Goal: Task Accomplishment & Management: Use online tool/utility

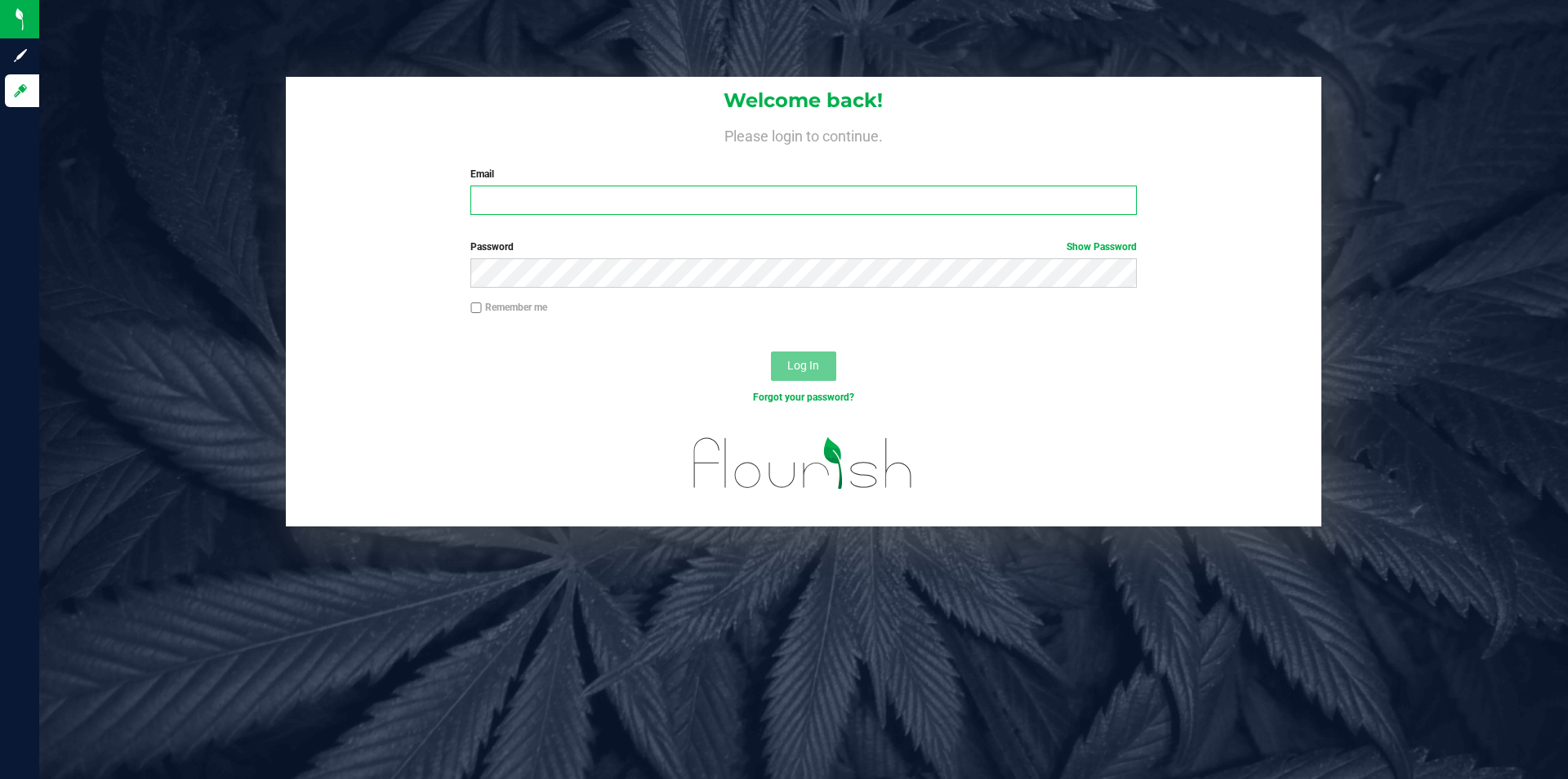
click at [531, 194] on input "Email" at bounding box center [803, 199] width 666 height 29
click at [636, 203] on input "[PERSON_NAME][EMAIL_ADDRESS][PERSON_NAME][DOMAIN_NAME]" at bounding box center [803, 199] width 666 height 29
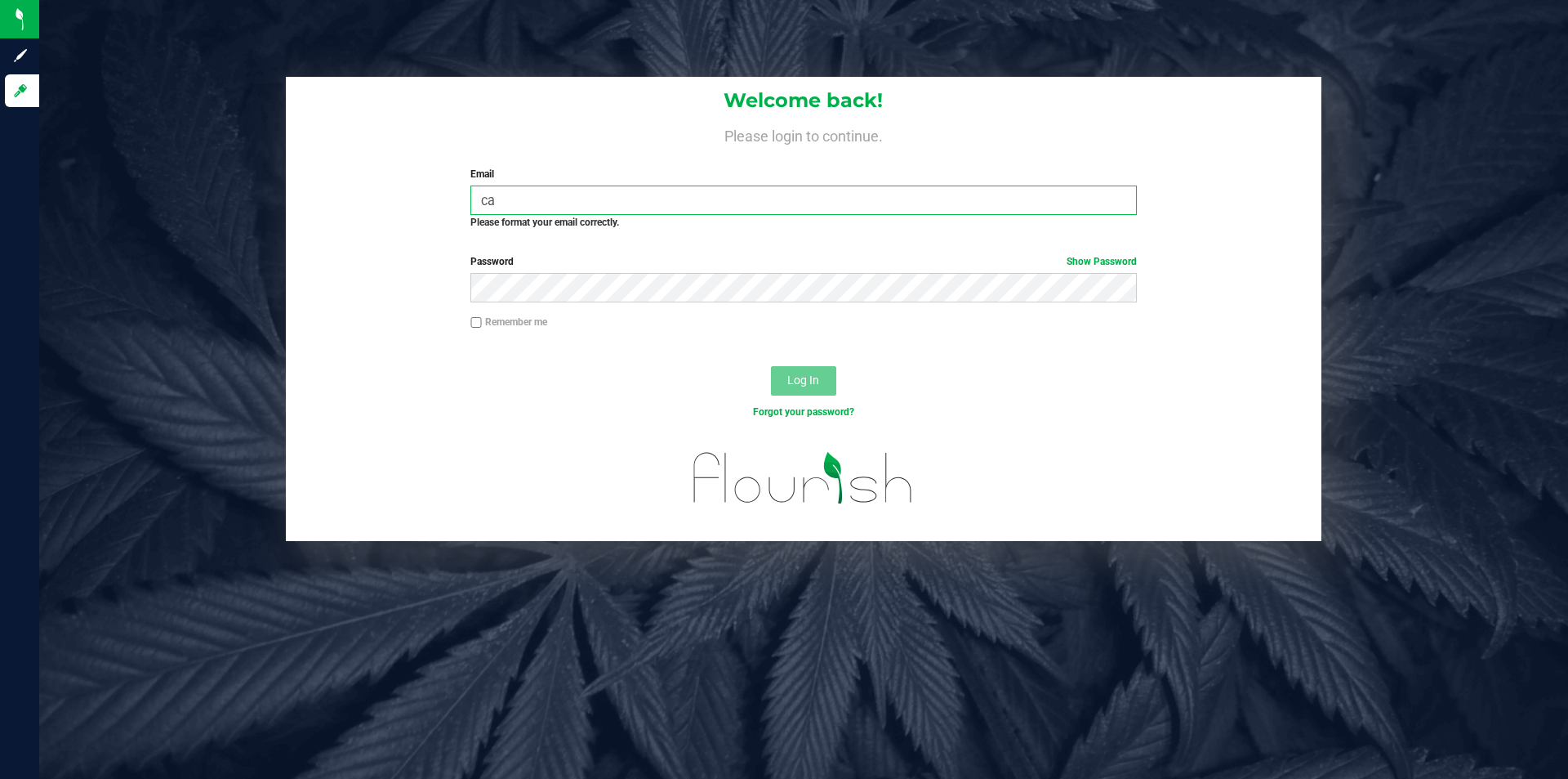
type input "[EMAIL_ADDRESS][DOMAIN_NAME]"
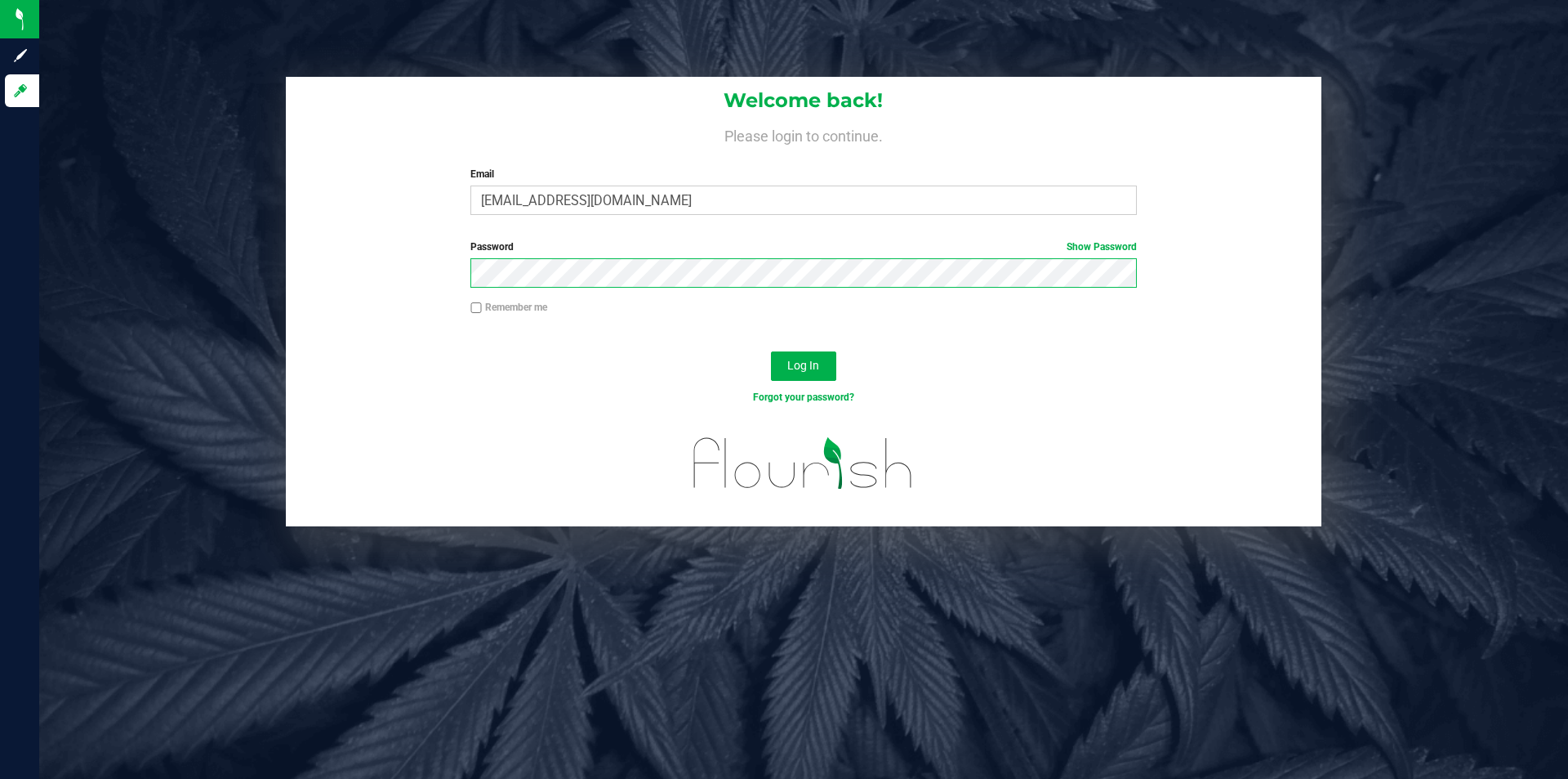
click at [771, 351] on button "Log In" at bounding box center [802, 365] width 65 height 29
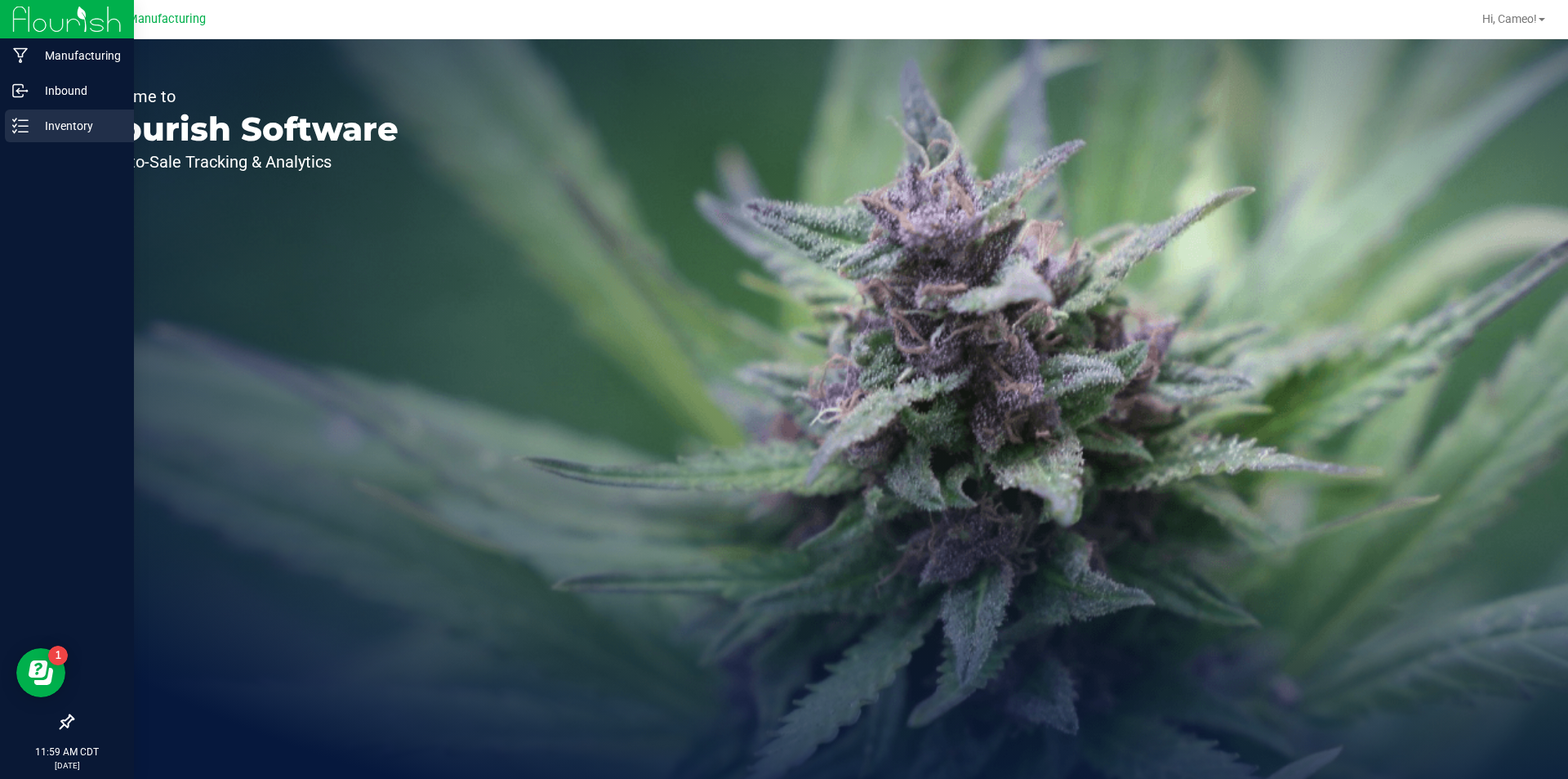
click at [73, 127] on p "Inventory" at bounding box center [78, 126] width 98 height 20
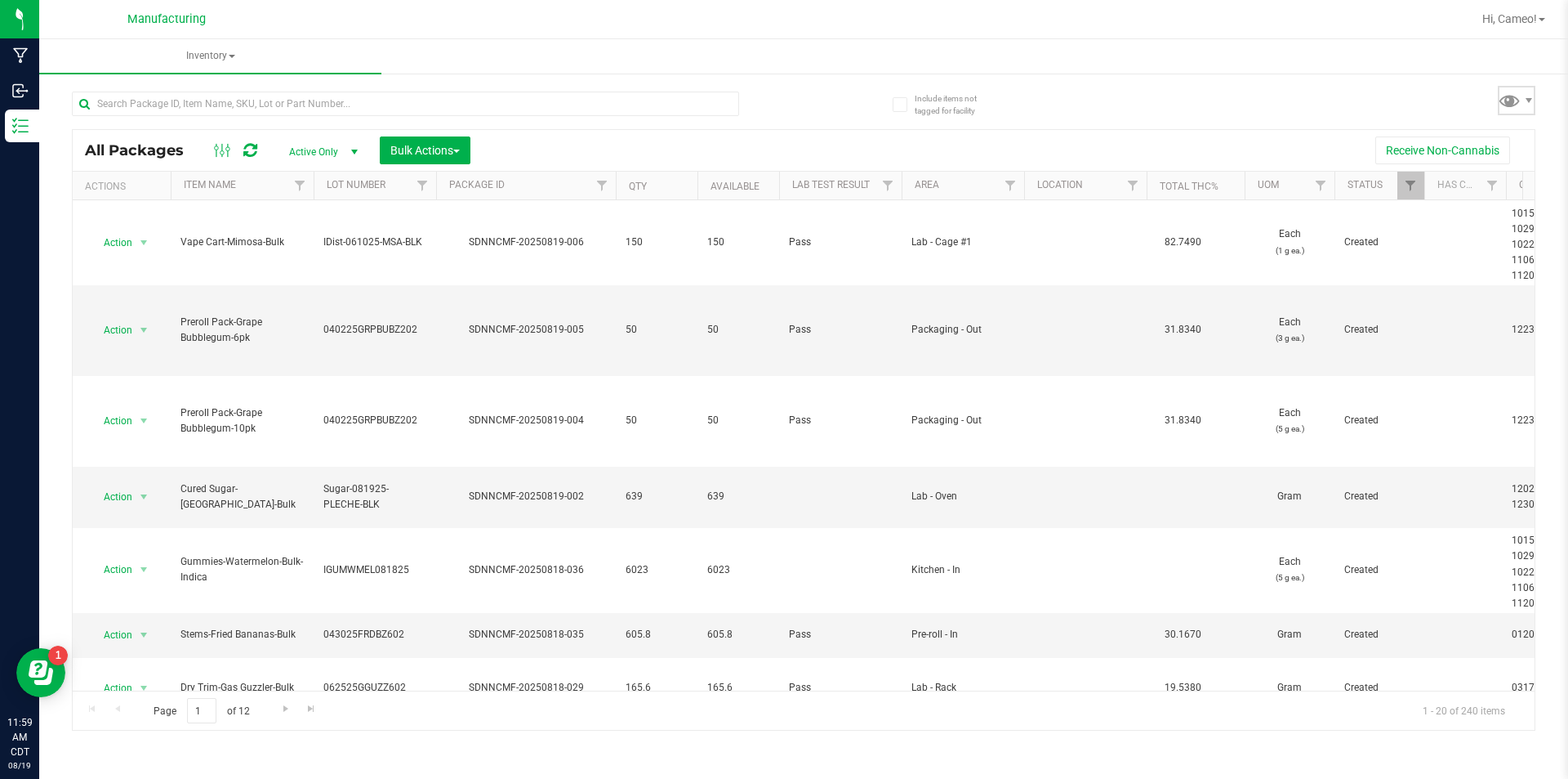
click at [1518, 102] on span at bounding box center [1509, 100] width 24 height 24
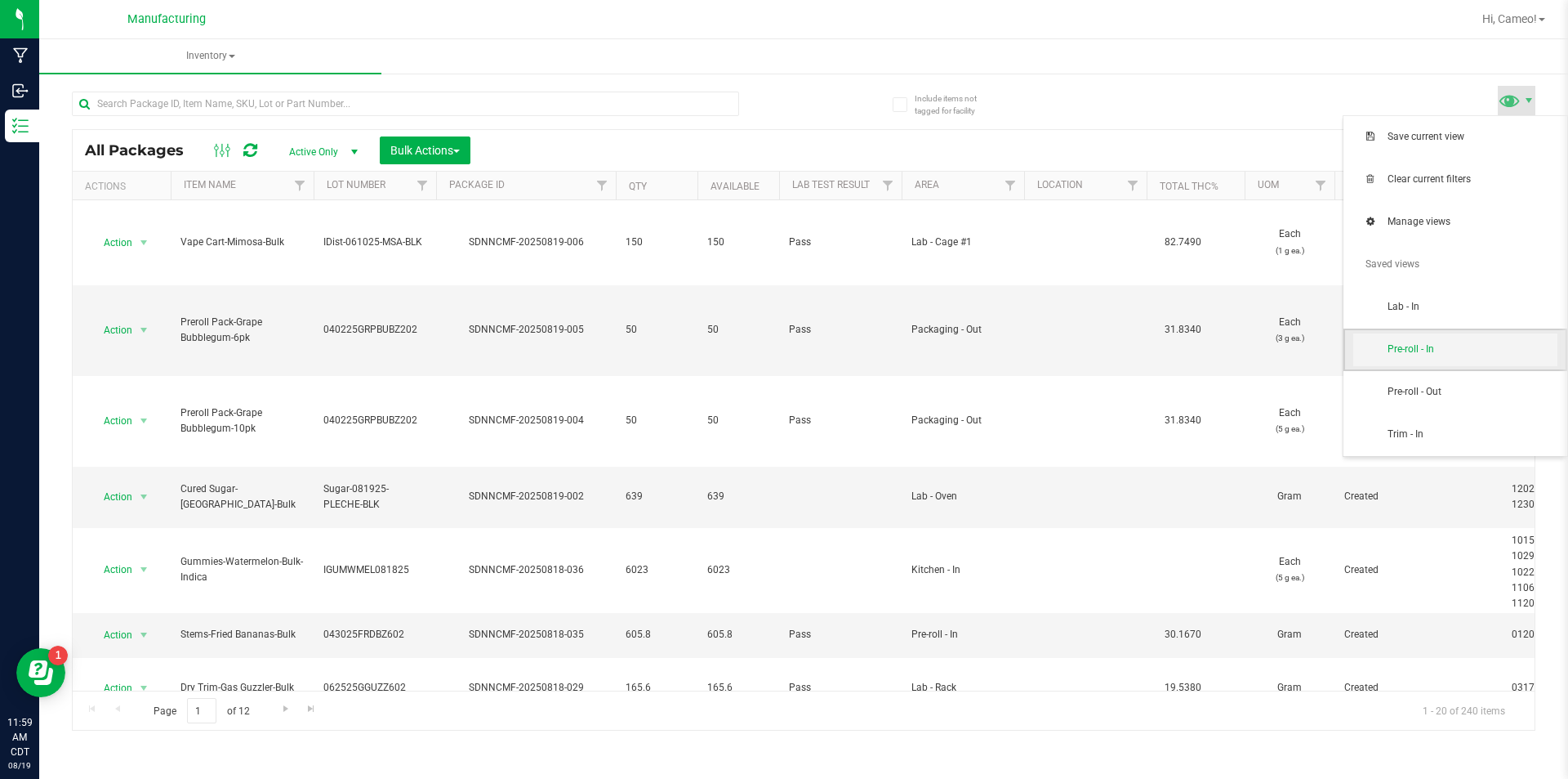
click at [1480, 342] on span "Pre-roll - In" at bounding box center [1472, 349] width 170 height 14
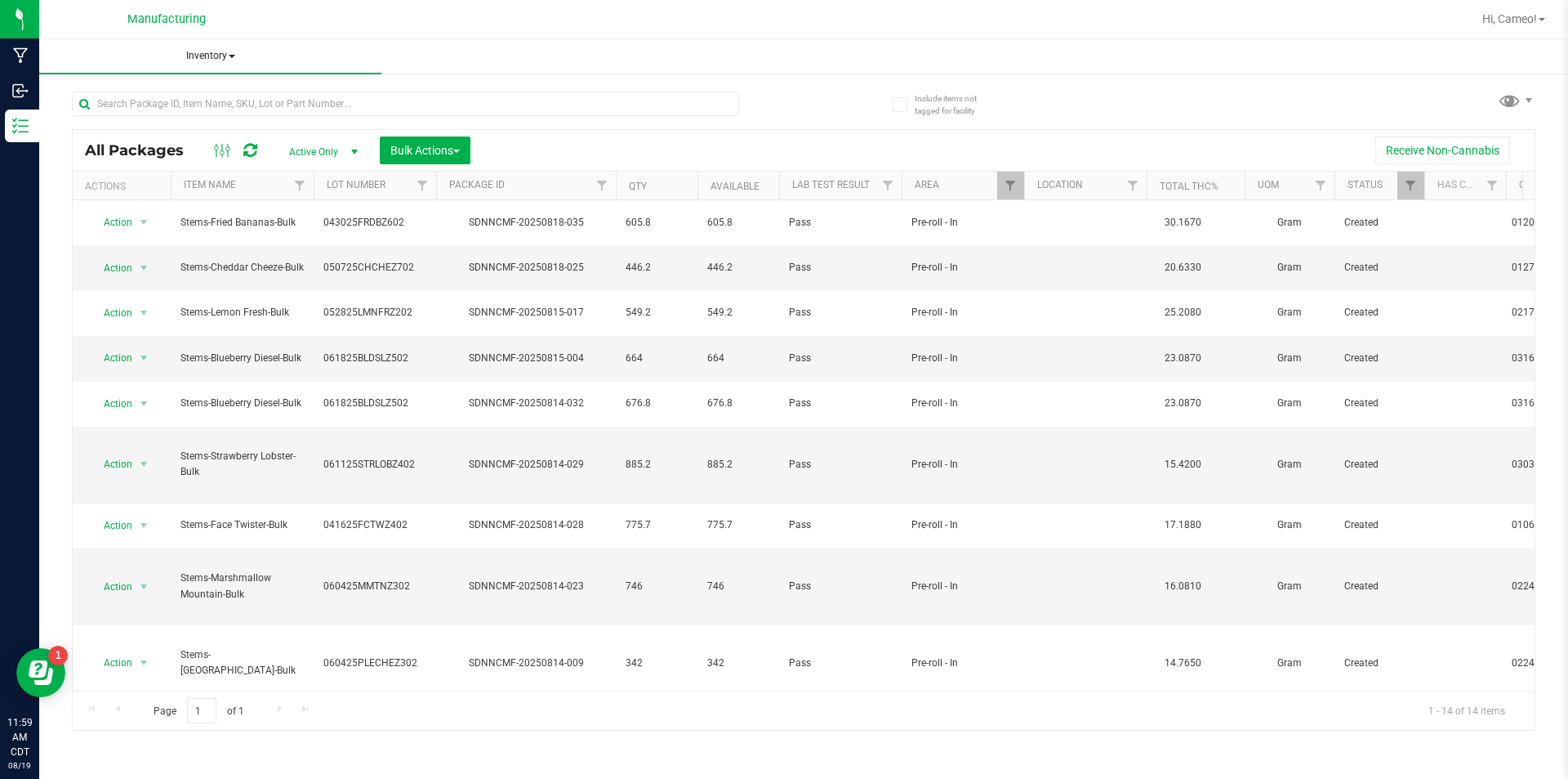
click at [221, 56] on span "Inventory" at bounding box center [210, 56] width 342 height 34
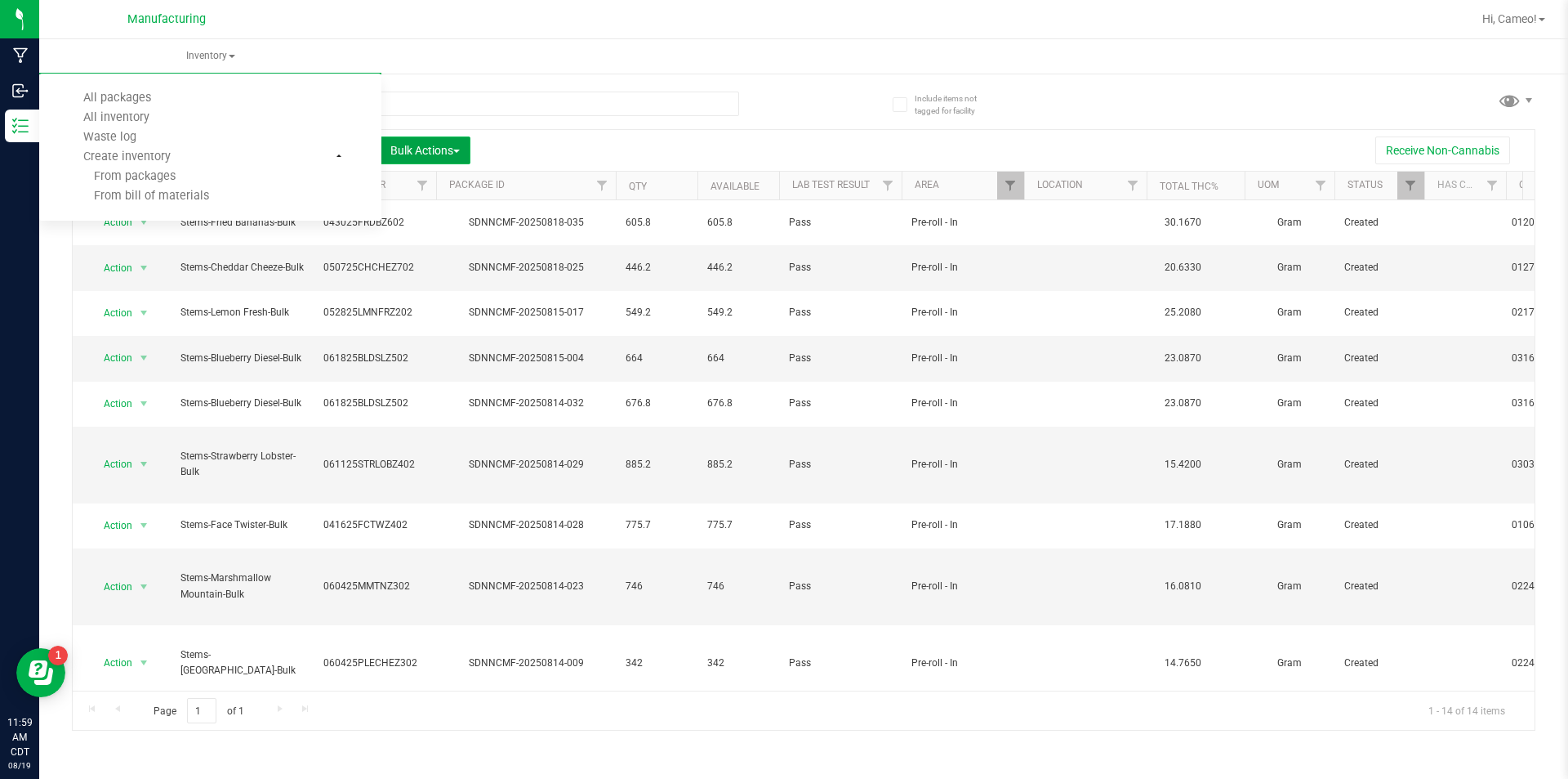
click at [431, 149] on span "Bulk Actions" at bounding box center [425, 150] width 69 height 13
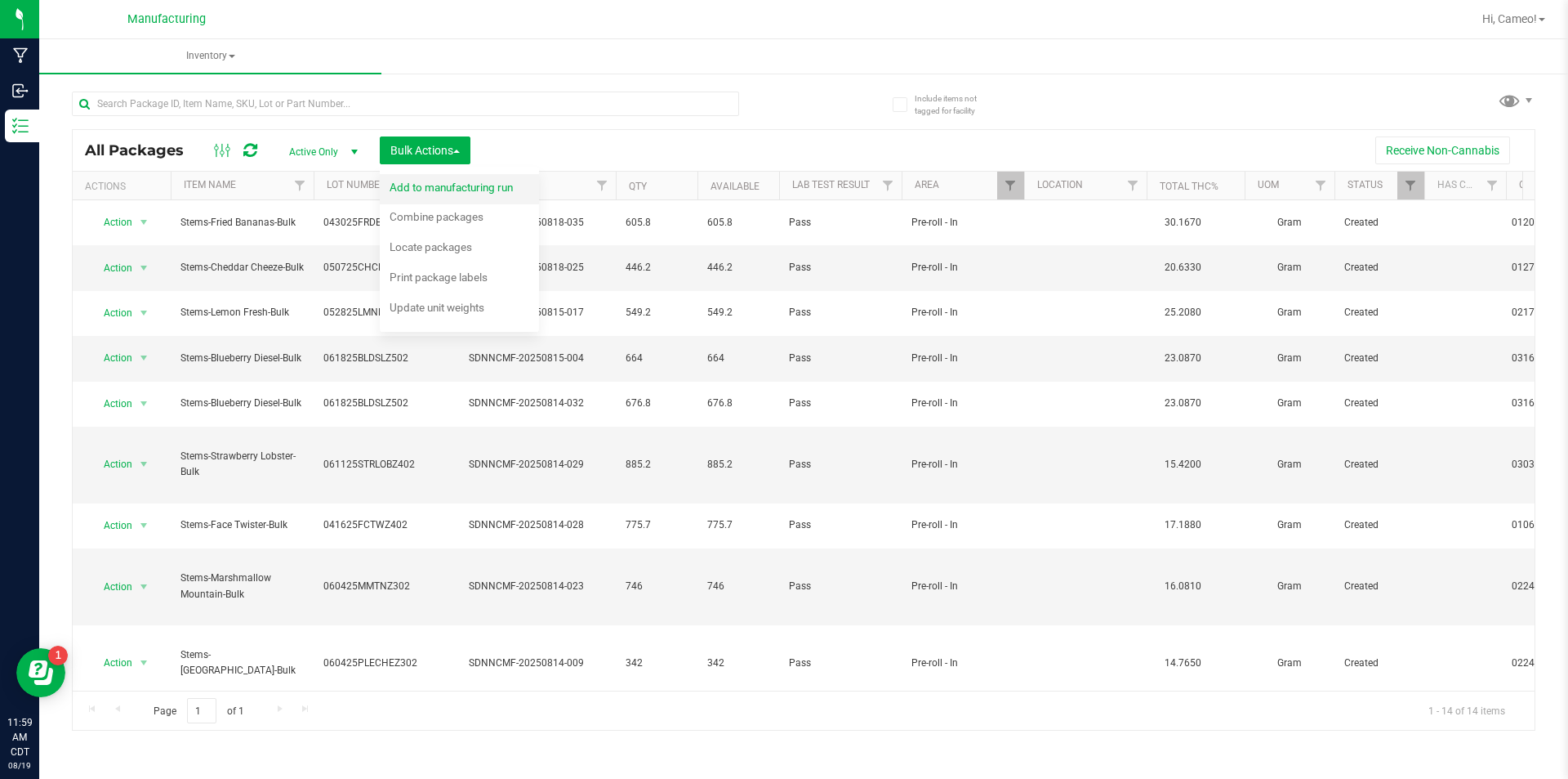
click at [457, 191] on span "Add to manufacturing run" at bounding box center [451, 187] width 123 height 13
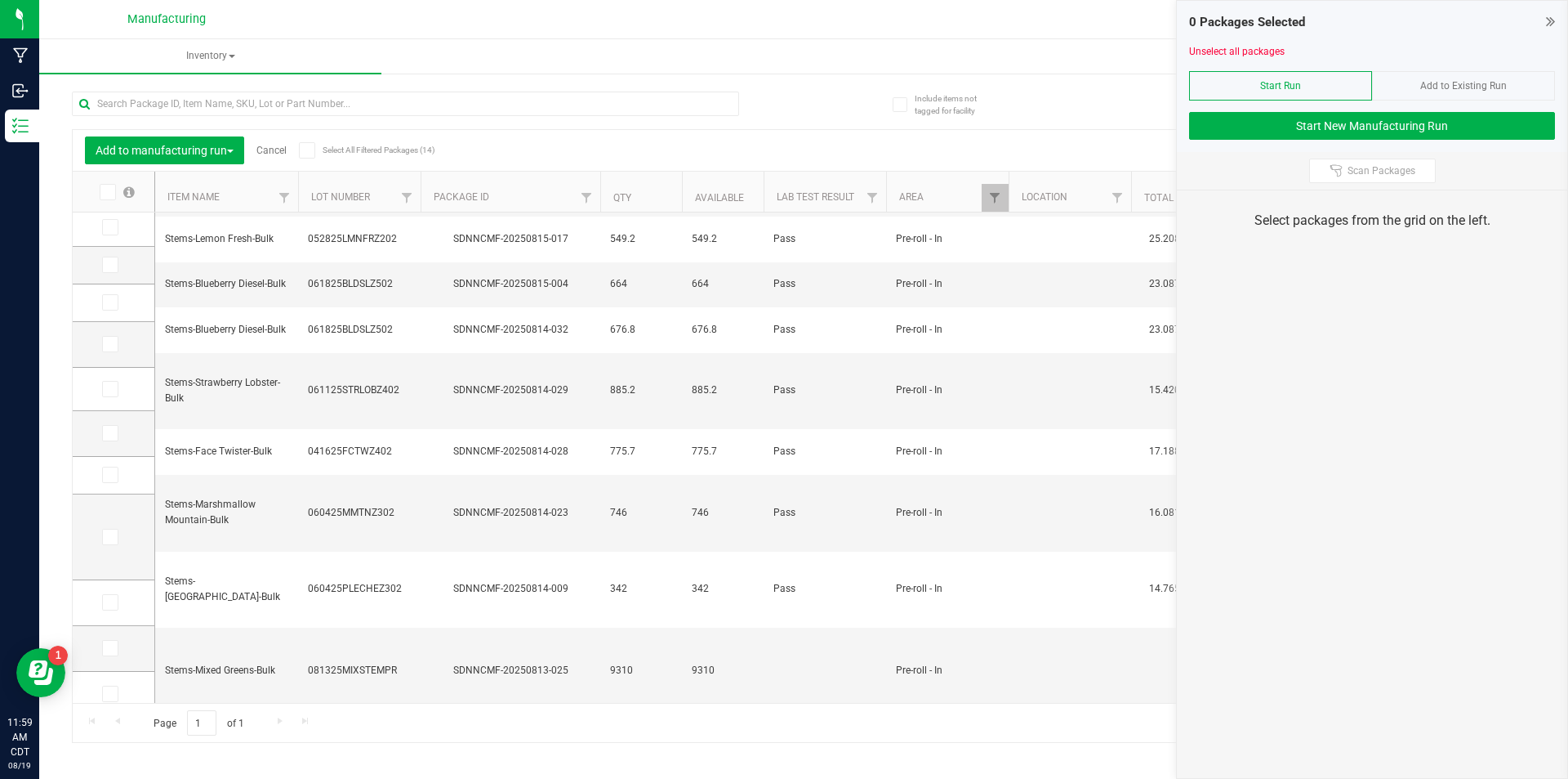
scroll to position [146, 0]
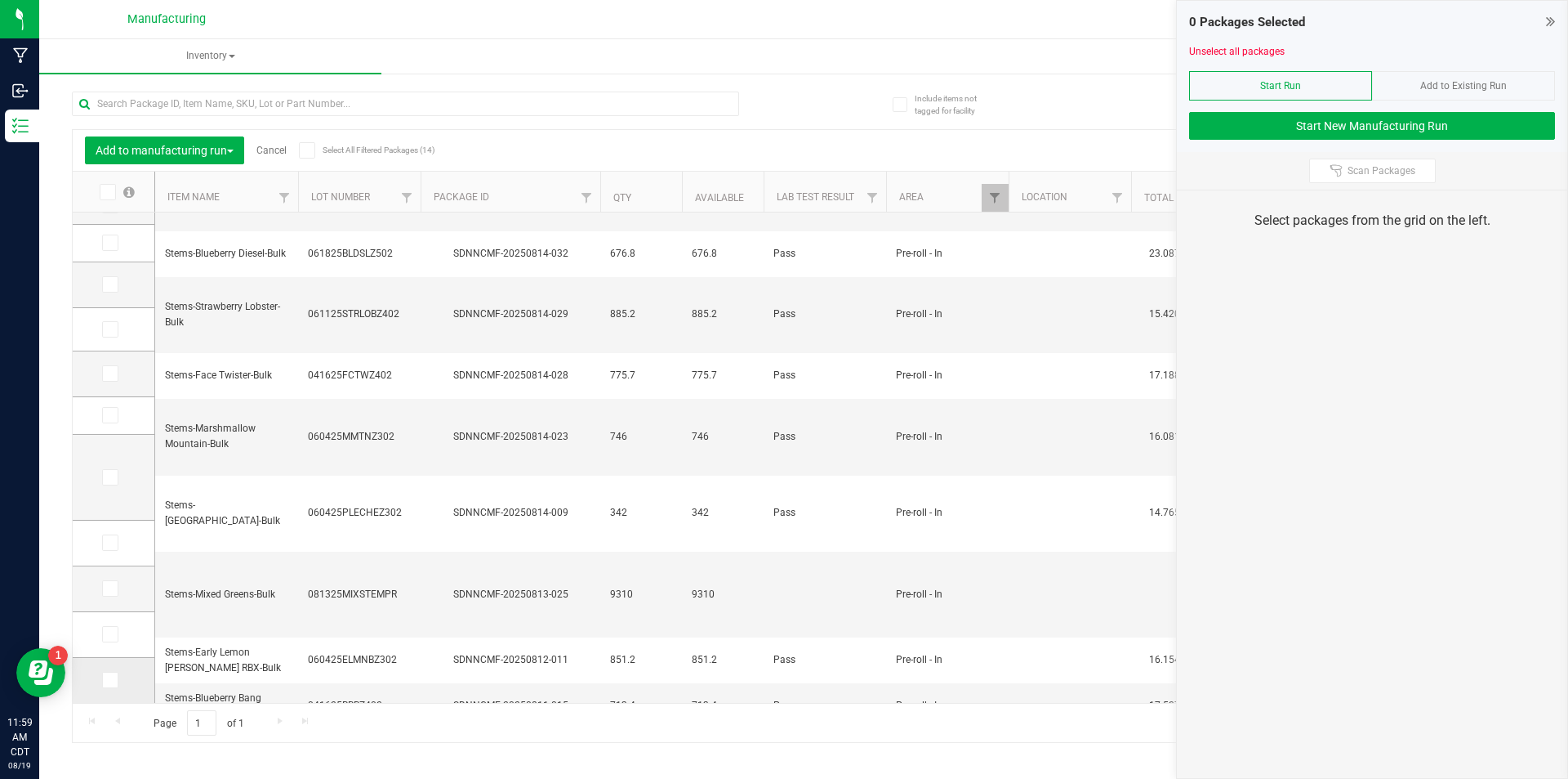
click at [109, 680] on icon at bounding box center [109, 680] width 11 height 0
click at [0, 0] on input "checkbox" at bounding box center [0, 0] width 0 height 0
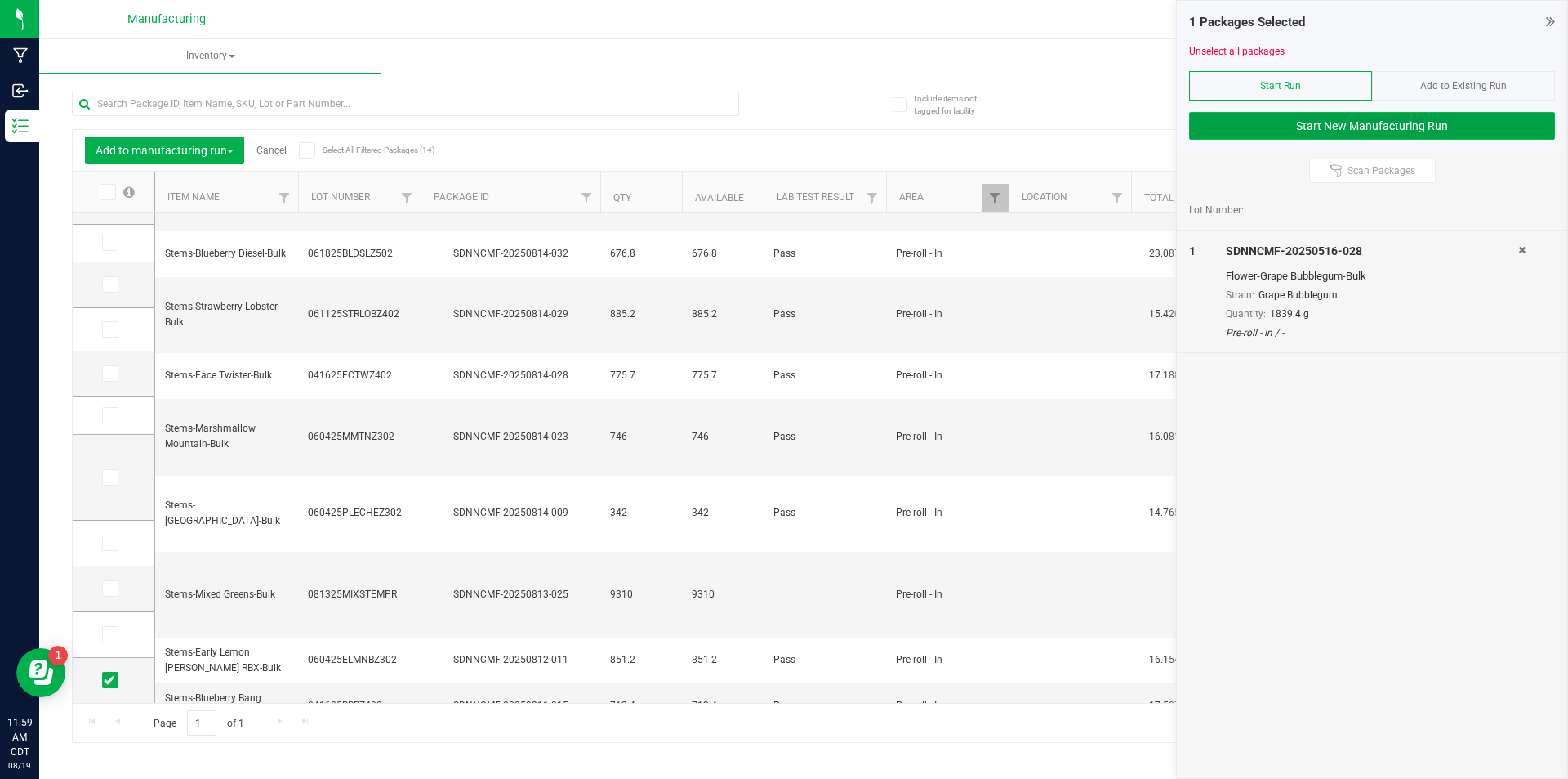
click at [1308, 136] on button "Start New Manufacturing Run" at bounding box center [1372, 126] width 366 height 28
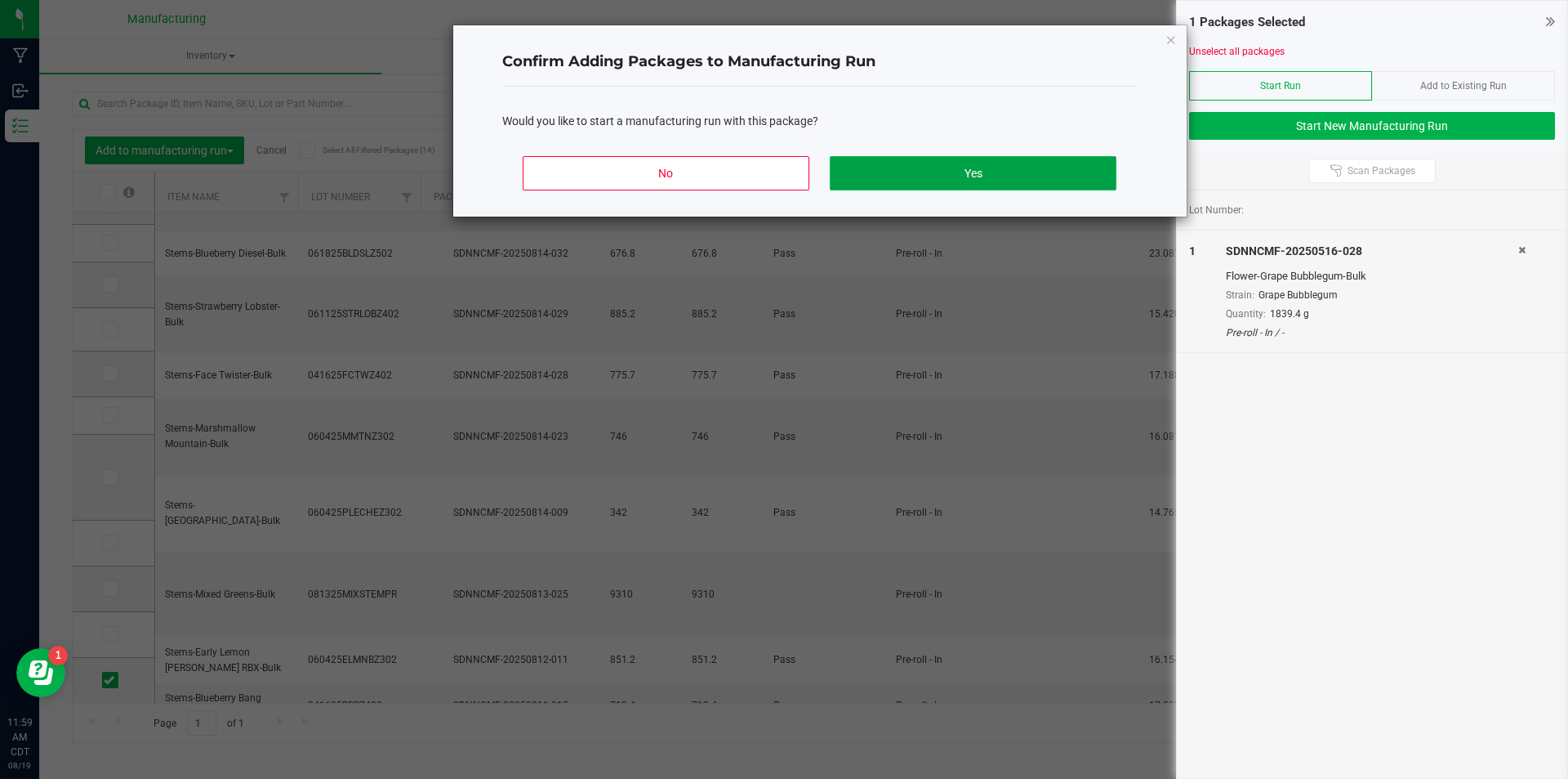
click at [995, 179] on button "Yes" at bounding box center [972, 173] width 286 height 34
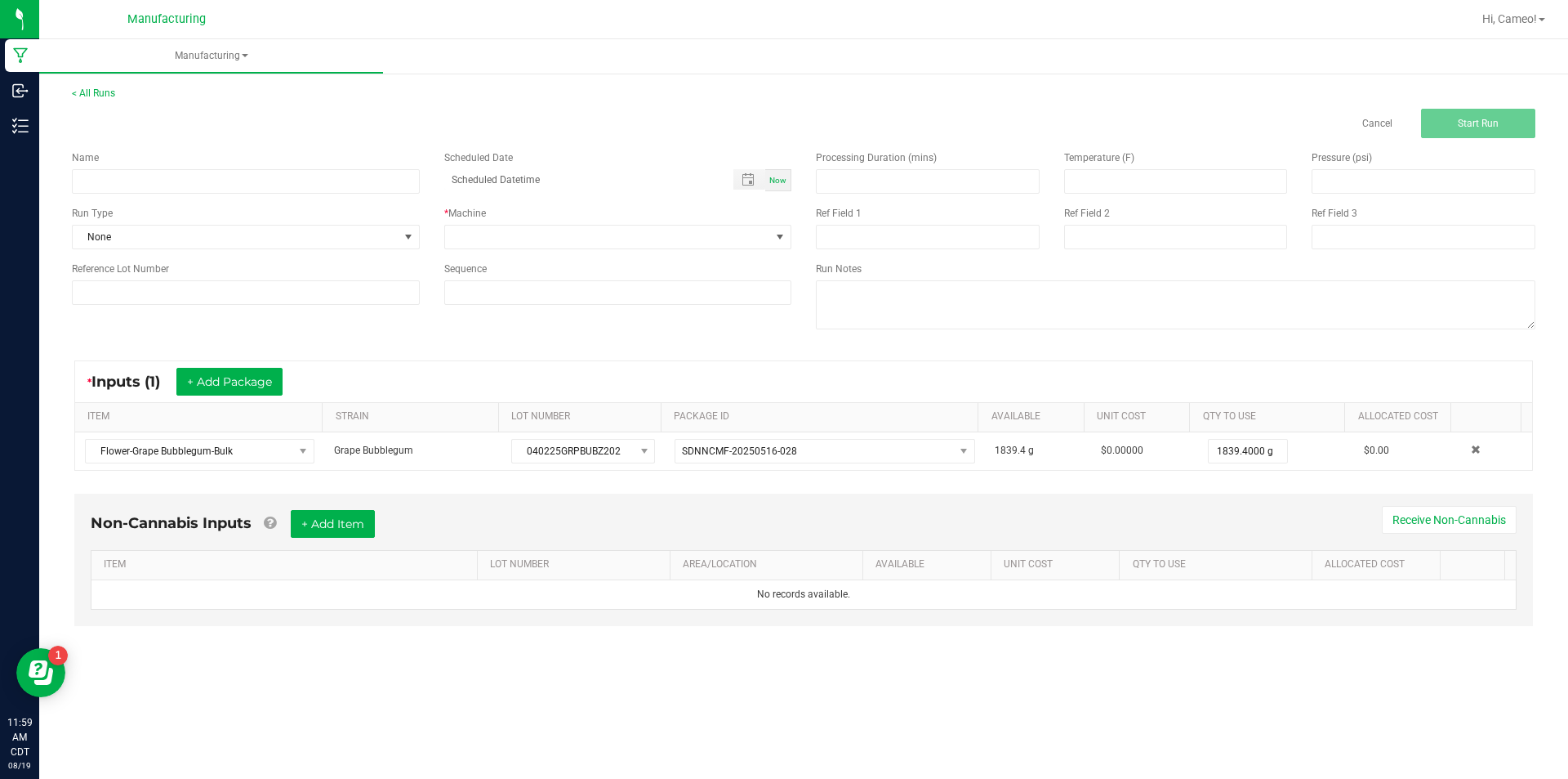
click at [319, 168] on div "Name" at bounding box center [246, 171] width 373 height 43
click at [322, 177] on input at bounding box center [246, 181] width 348 height 25
type input "081925 - Grape Bubblegum"
click at [773, 185] on div "Now" at bounding box center [779, 180] width 26 height 22
type input "[DATE] 11:59 AM"
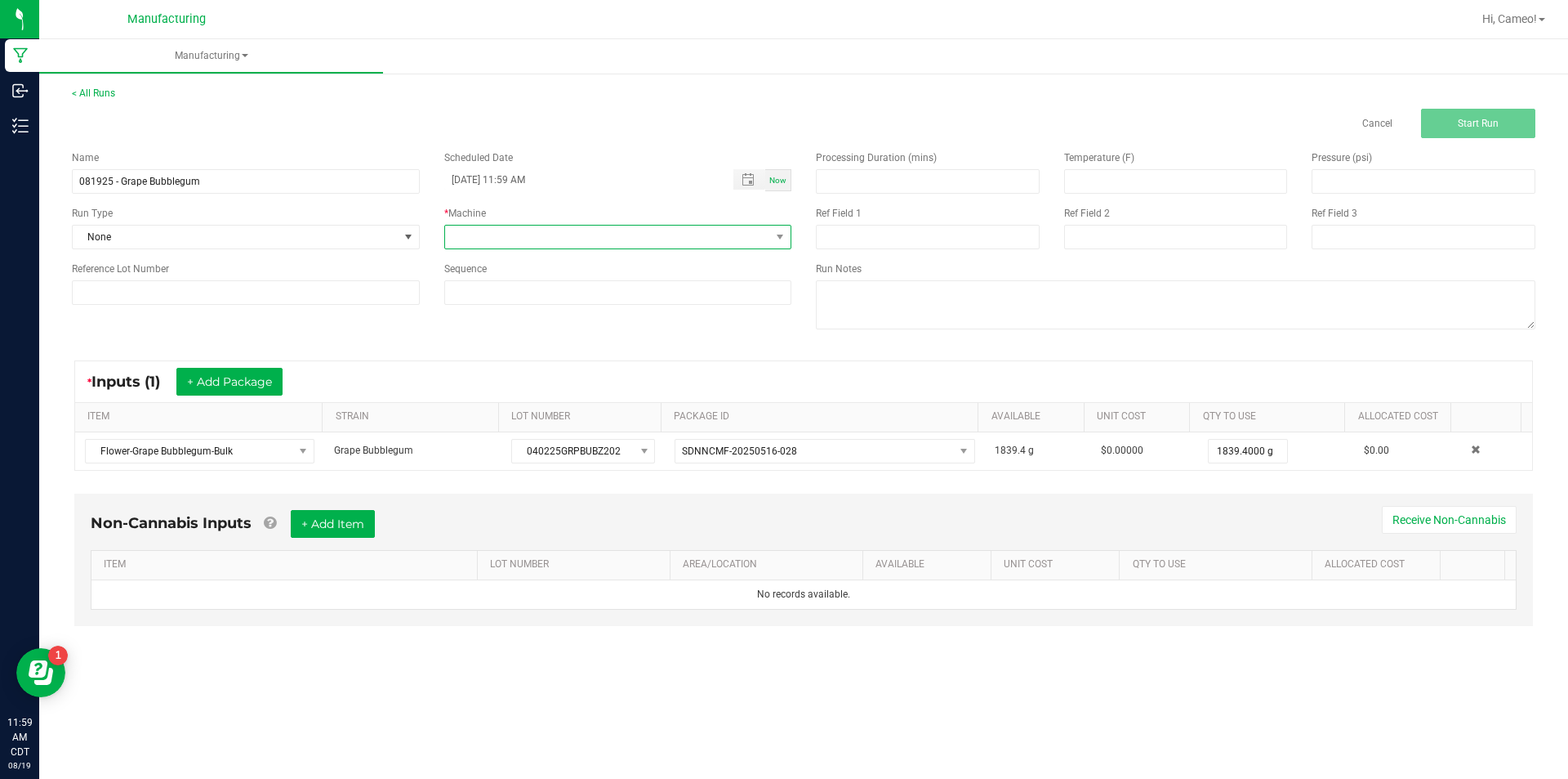
click at [732, 230] on span at bounding box center [608, 237] width 326 height 23
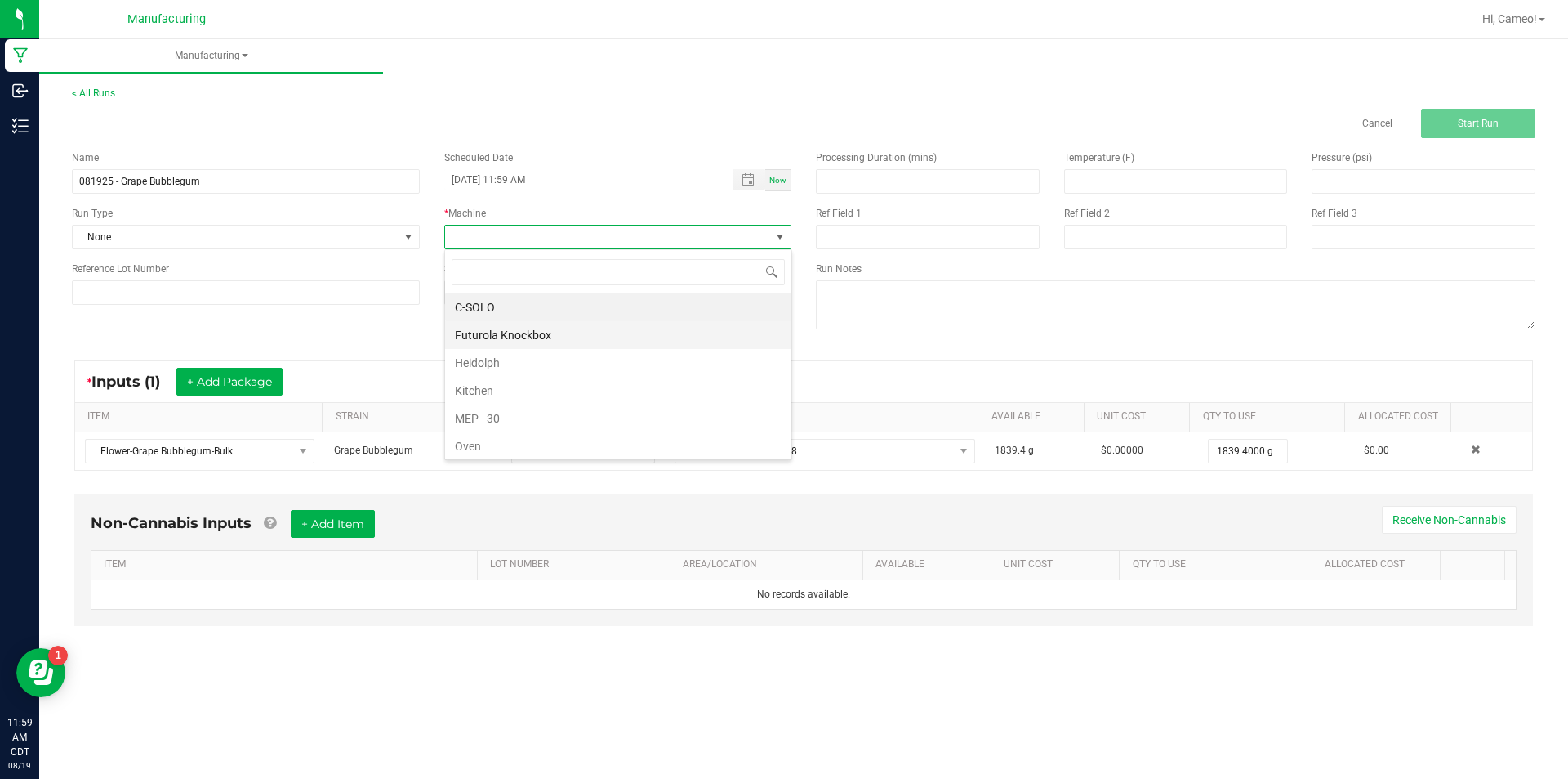
click at [546, 329] on li "Futurola Knockbox" at bounding box center [618, 335] width 346 height 28
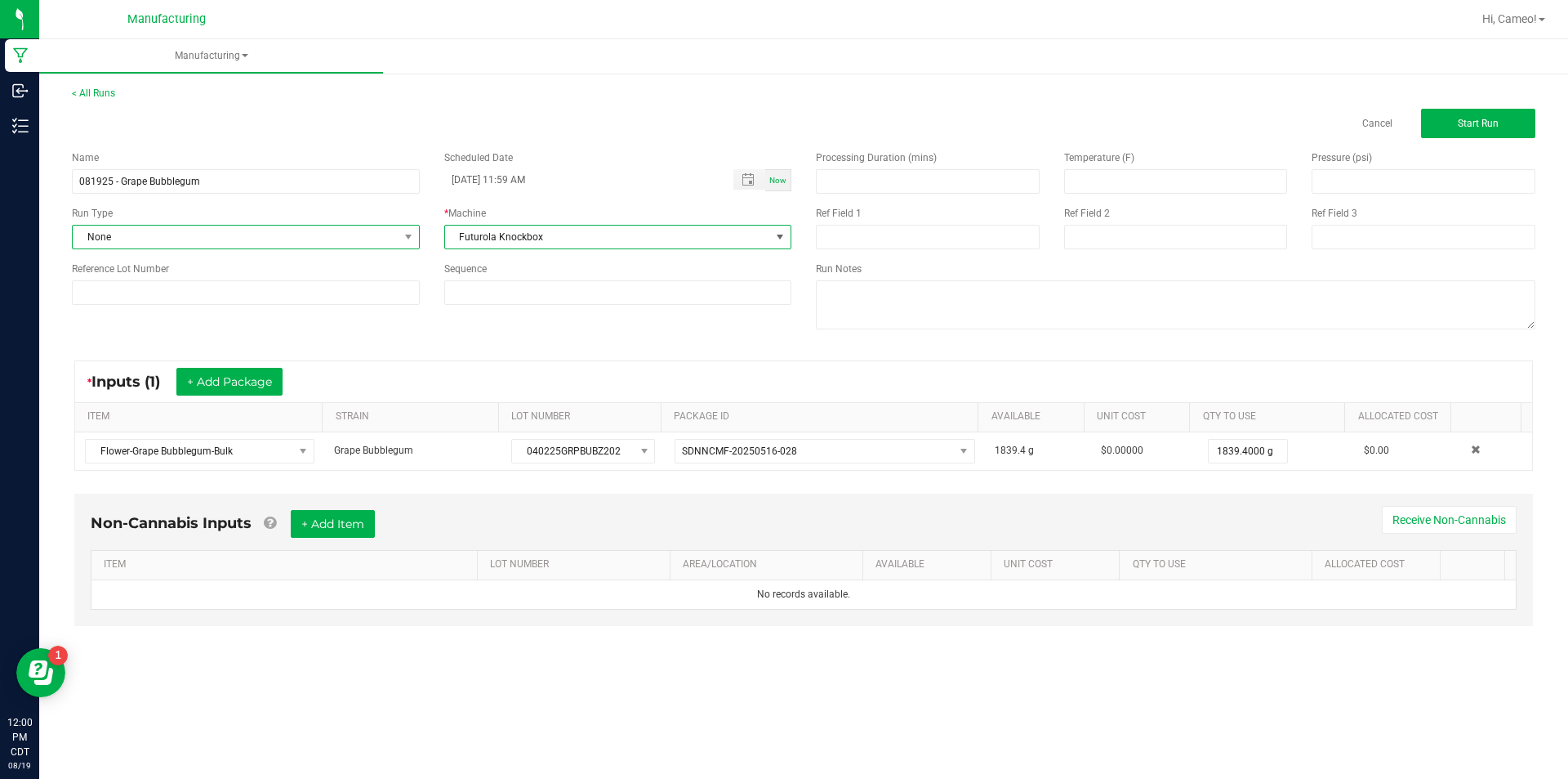
click at [365, 237] on span "None" at bounding box center [236, 237] width 326 height 23
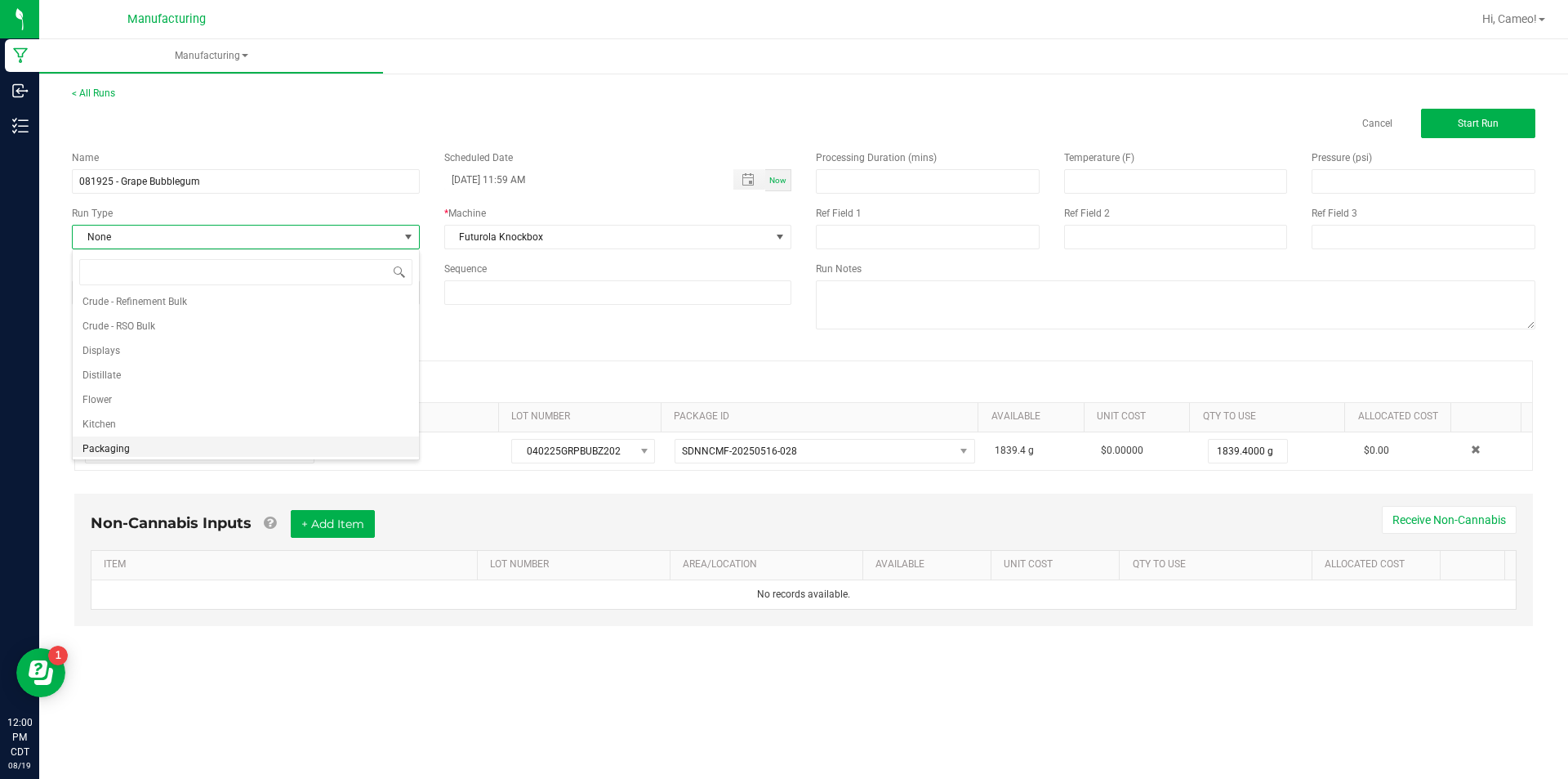
scroll to position [82, 0]
click at [133, 440] on li "Pre-roll" at bounding box center [246, 444] width 346 height 25
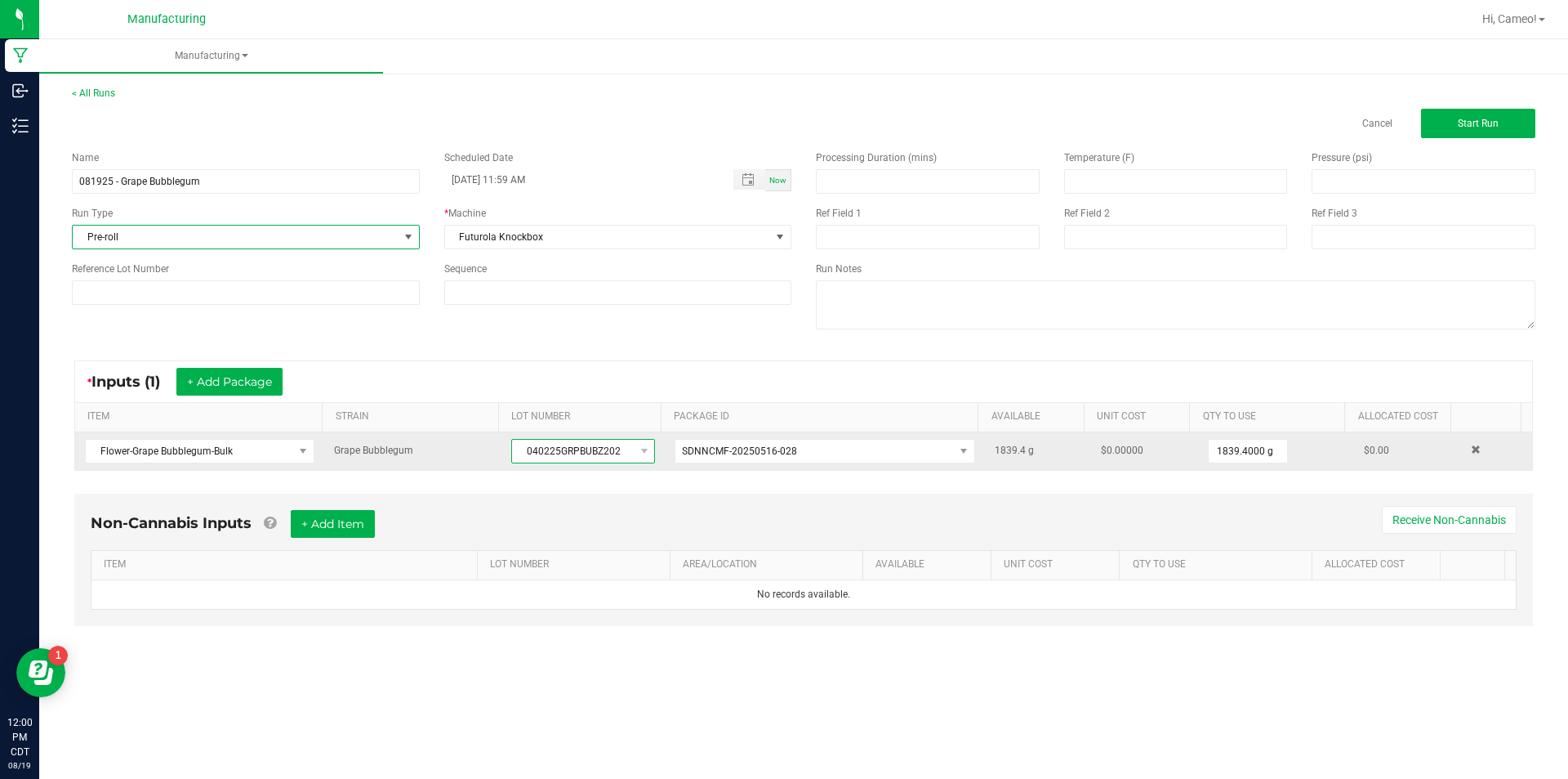
click at [578, 447] on span "040225GRPBUBZ202" at bounding box center [573, 451] width 122 height 23
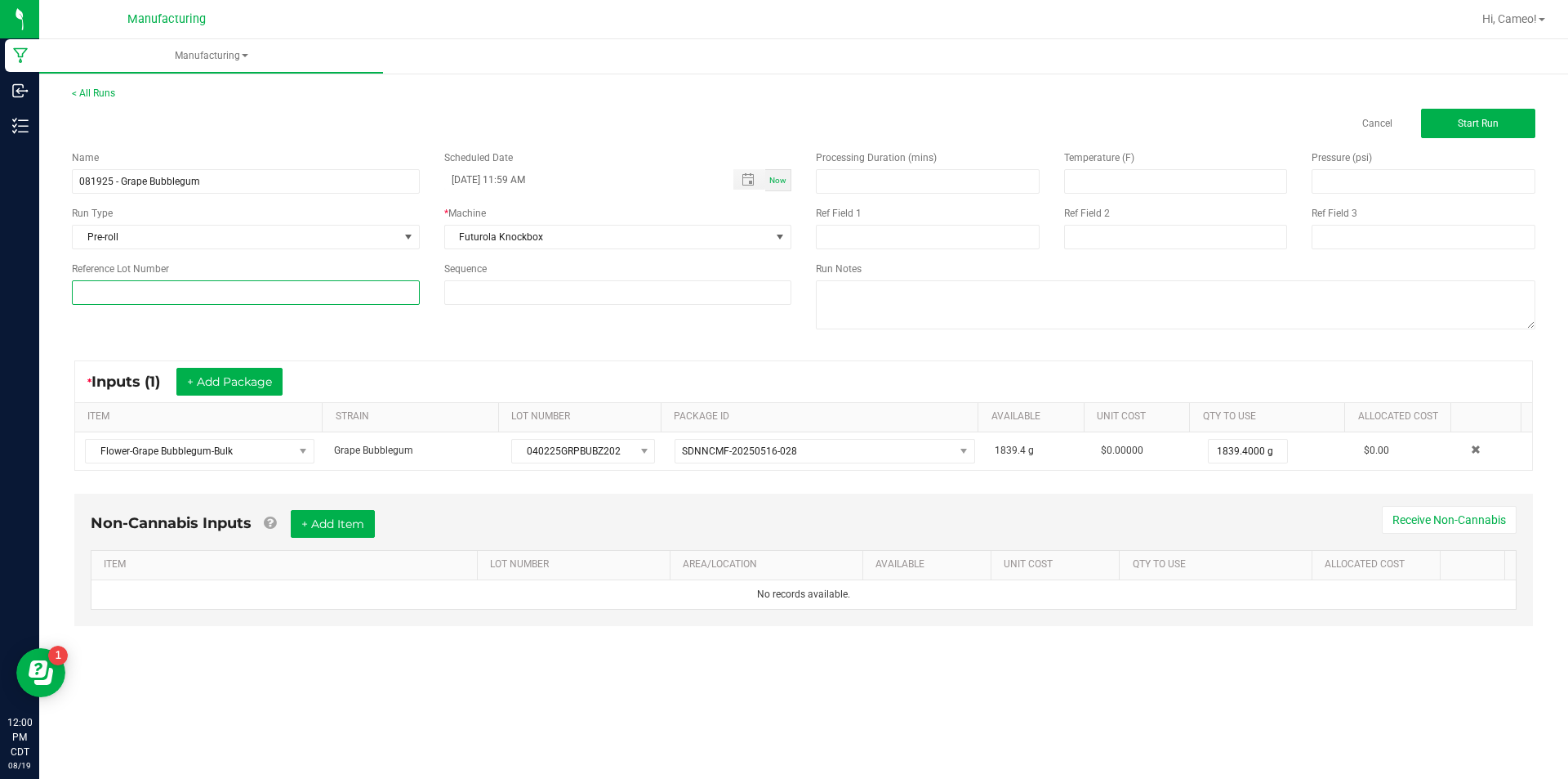
click at [341, 288] on input at bounding box center [246, 292] width 348 height 25
paste input "040225GRPBUBZ202"
type input "040225GRPBUBZ202vvv"
click at [1525, 123] on button "Start Run" at bounding box center [1478, 123] width 114 height 29
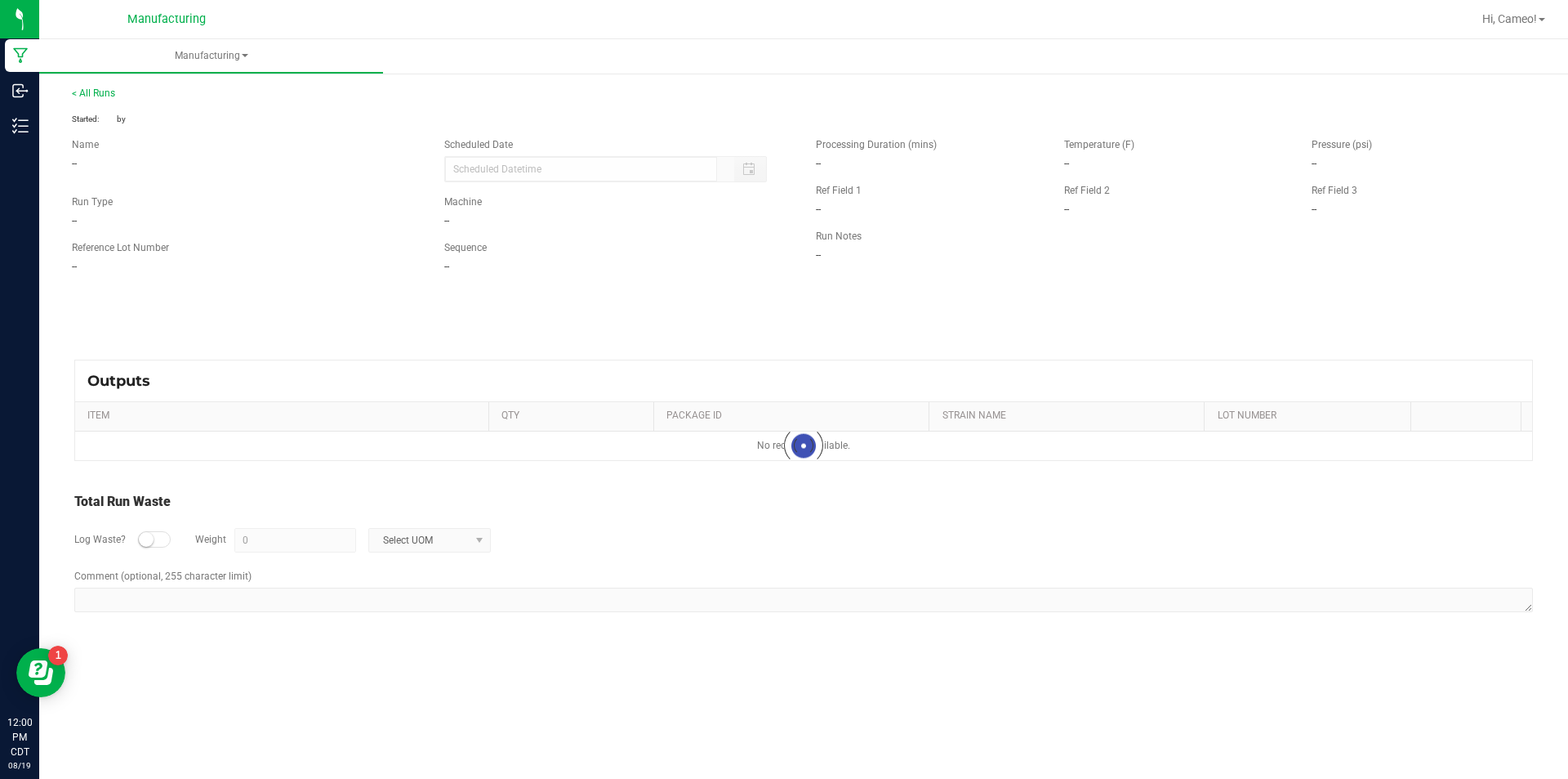
type input "[DATE] 11:59 AM"
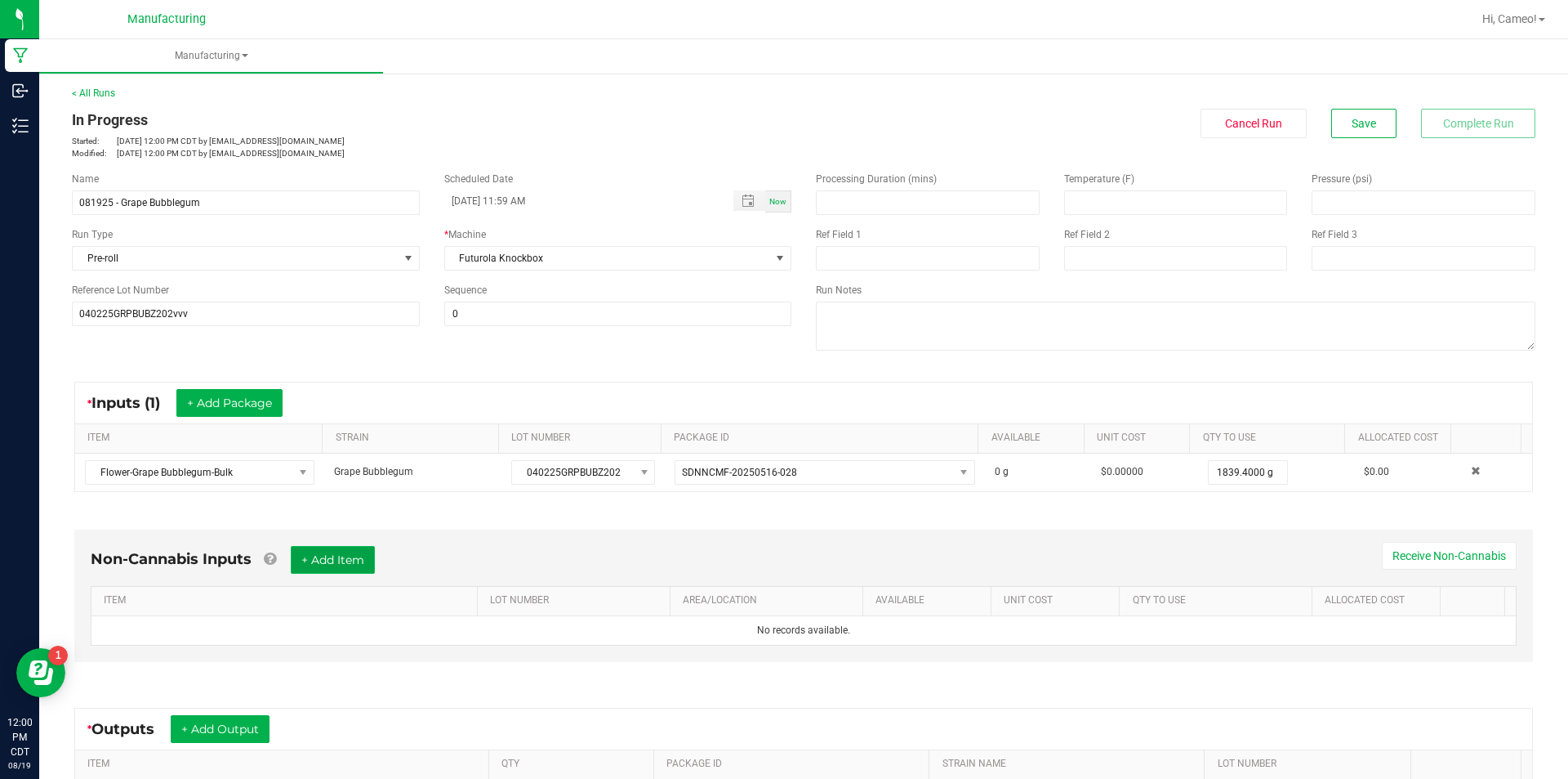
click at [355, 555] on button "+ Add Item" at bounding box center [333, 560] width 84 height 28
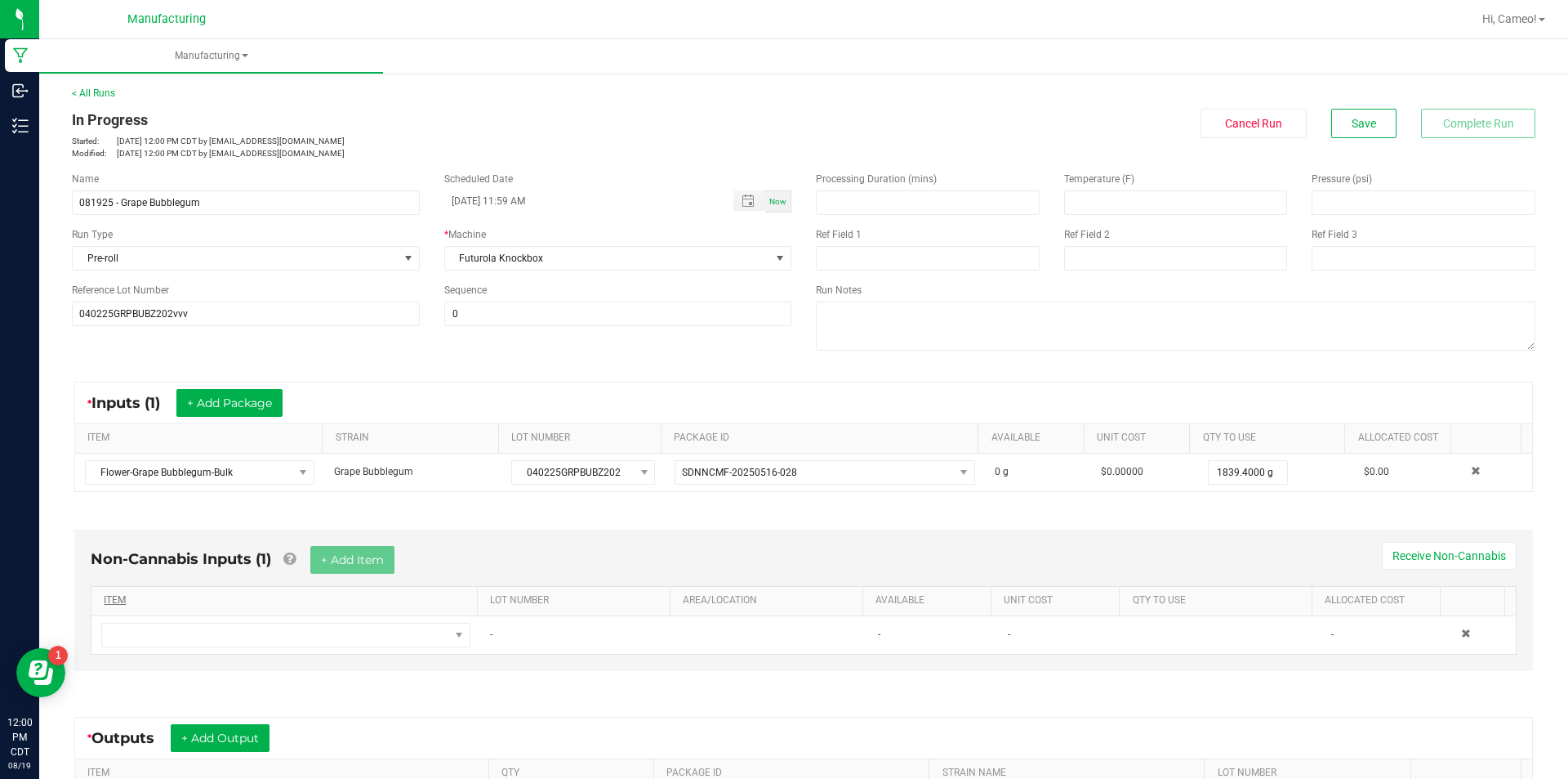
scroll to position [82, 0]
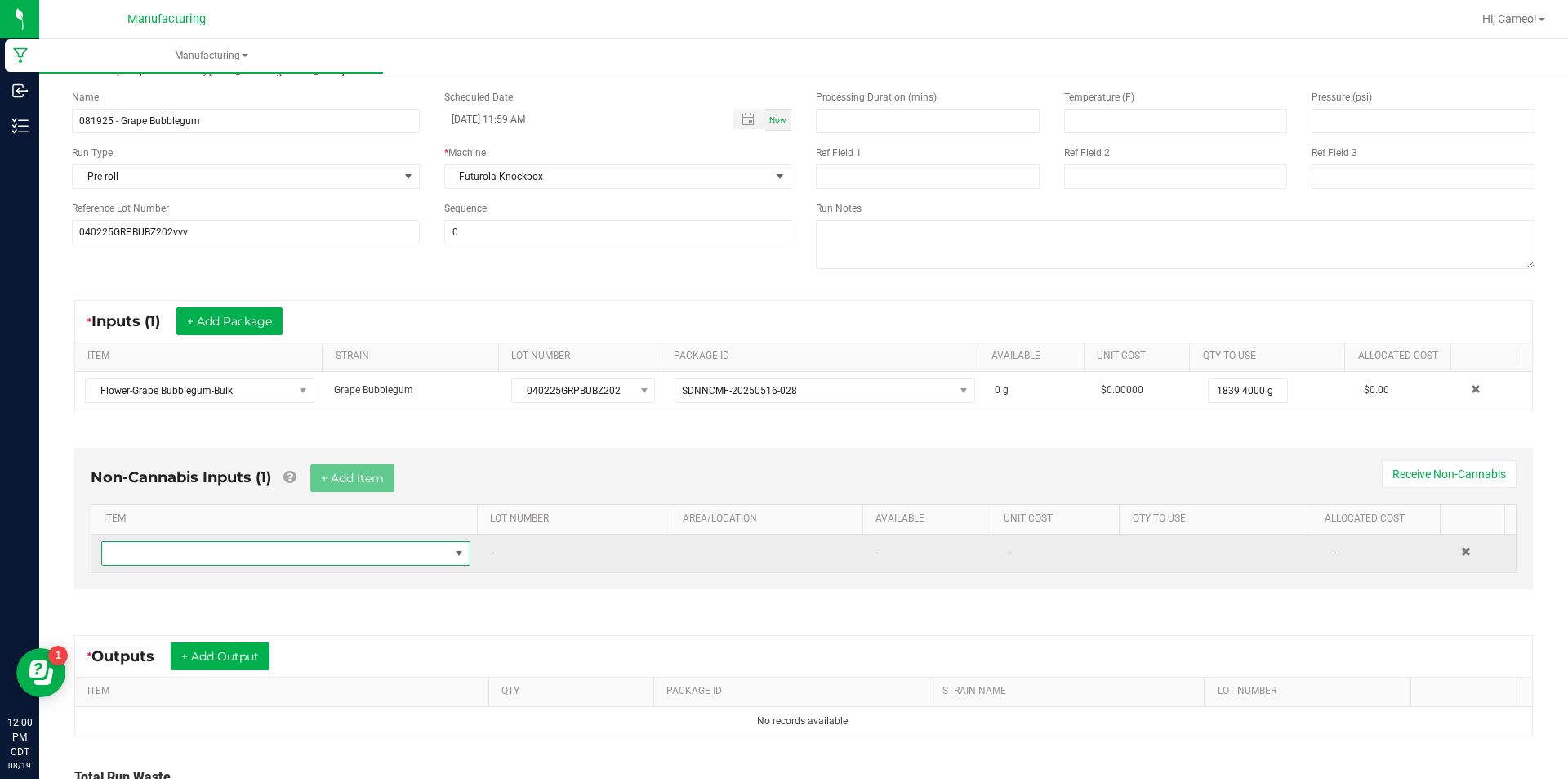
click at [285, 552] on span "NO DATA FOUND" at bounding box center [275, 553] width 347 height 23
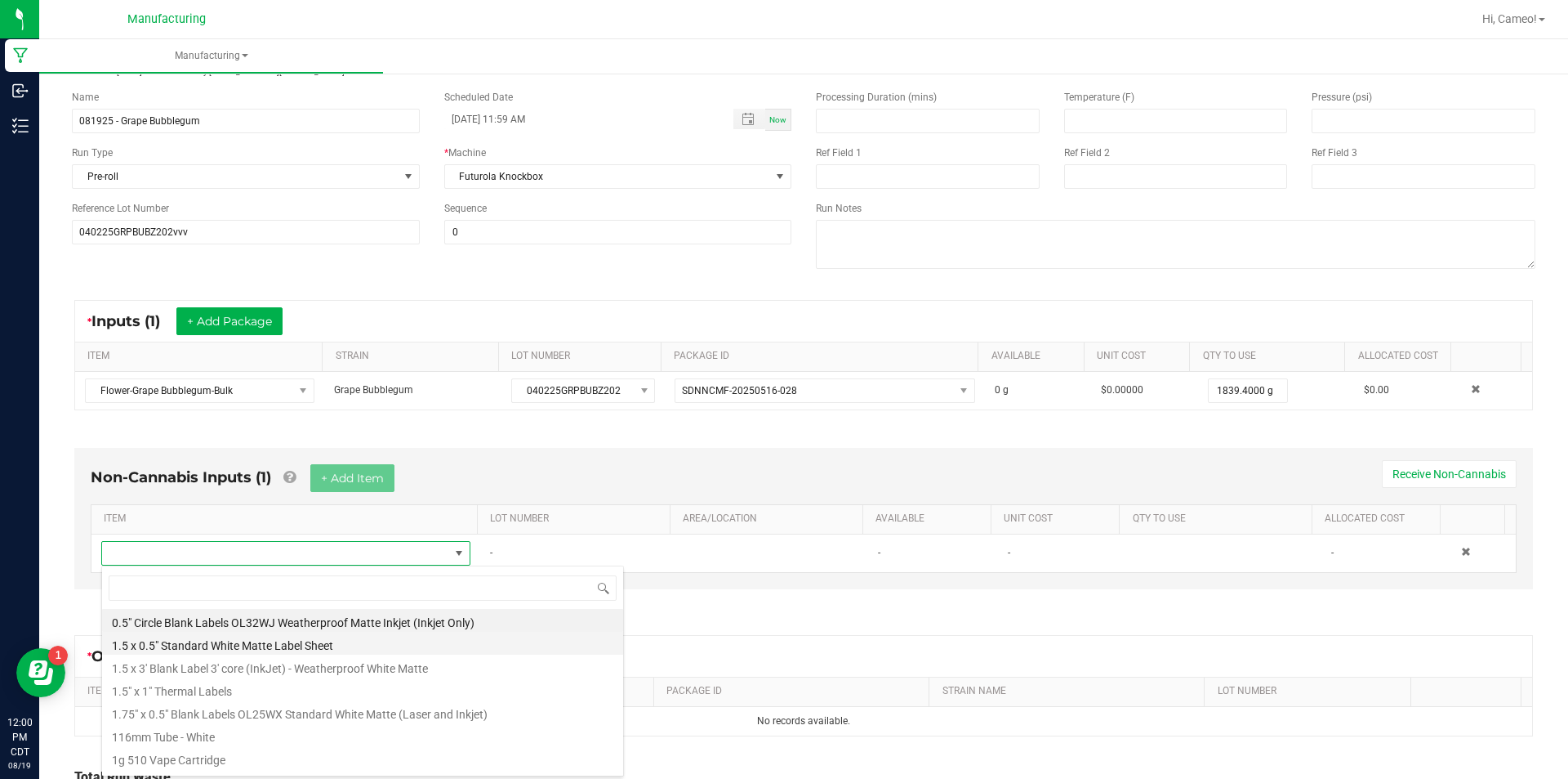
scroll to position [25, 360]
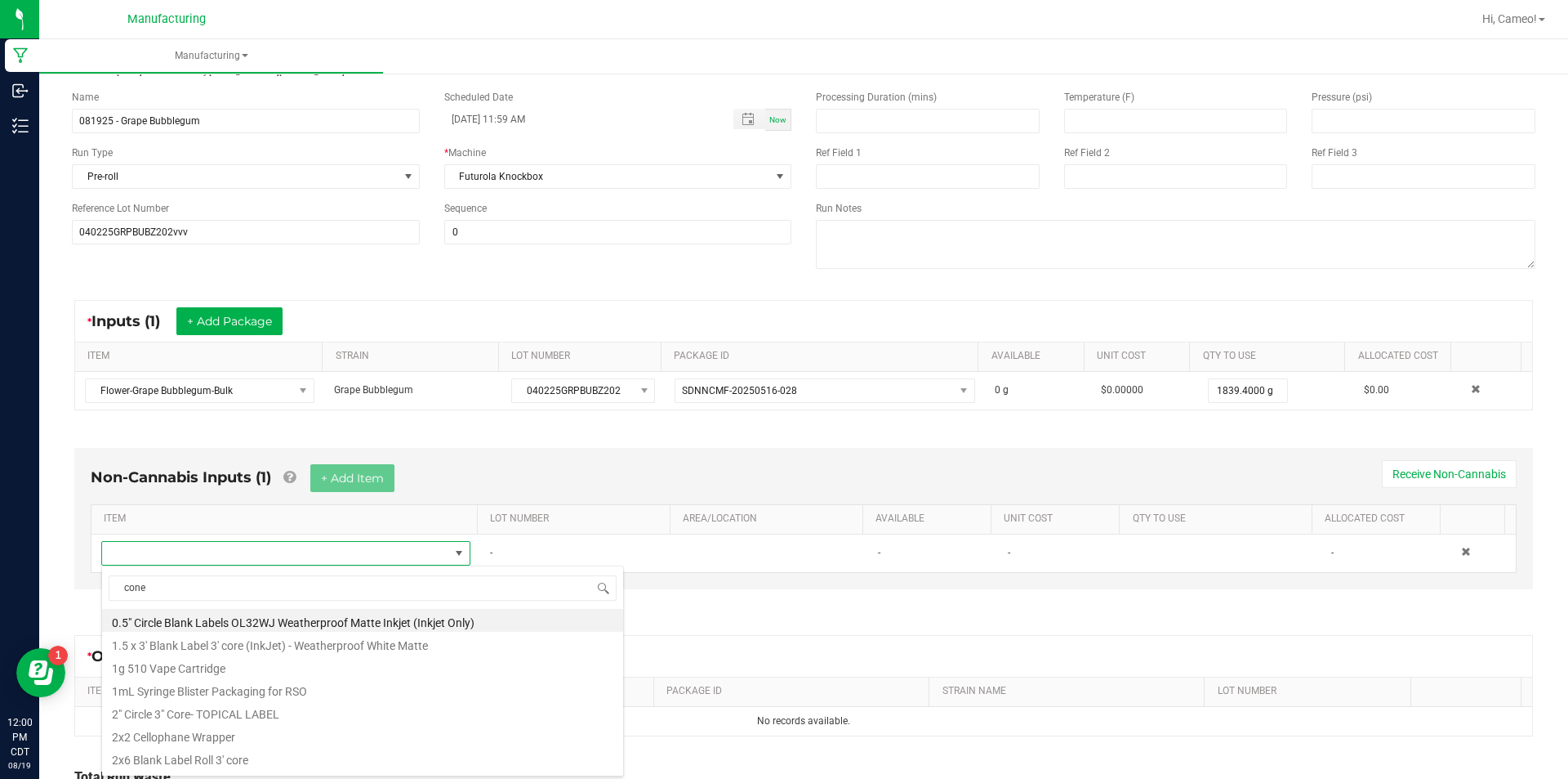
type input "cones"
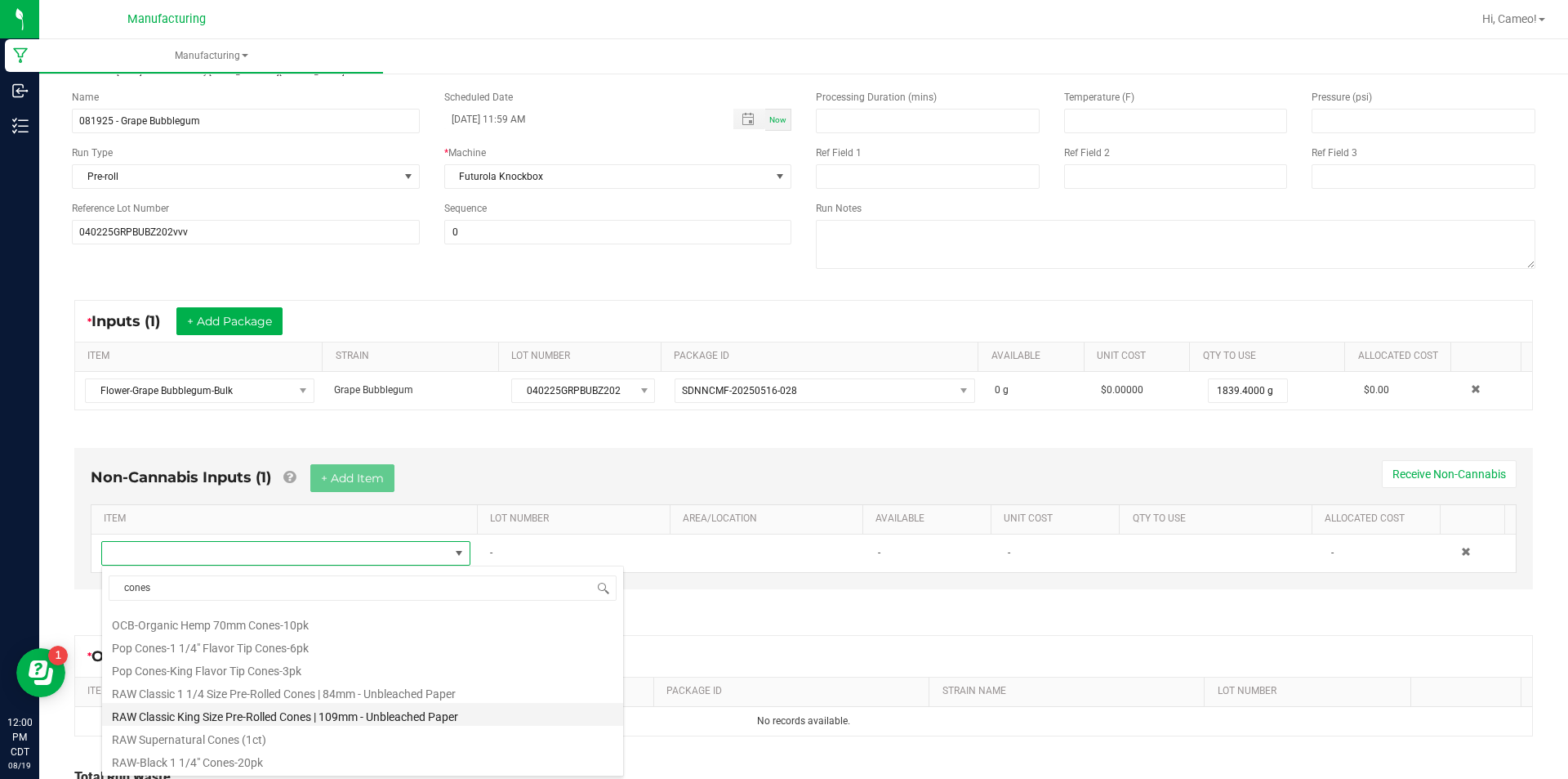
scroll to position [735, 0]
click at [330, 710] on li "RAW Classic King Size Pre-Rolled Cones | 109mm - Unbleached Paper" at bounding box center [362, 708] width 521 height 23
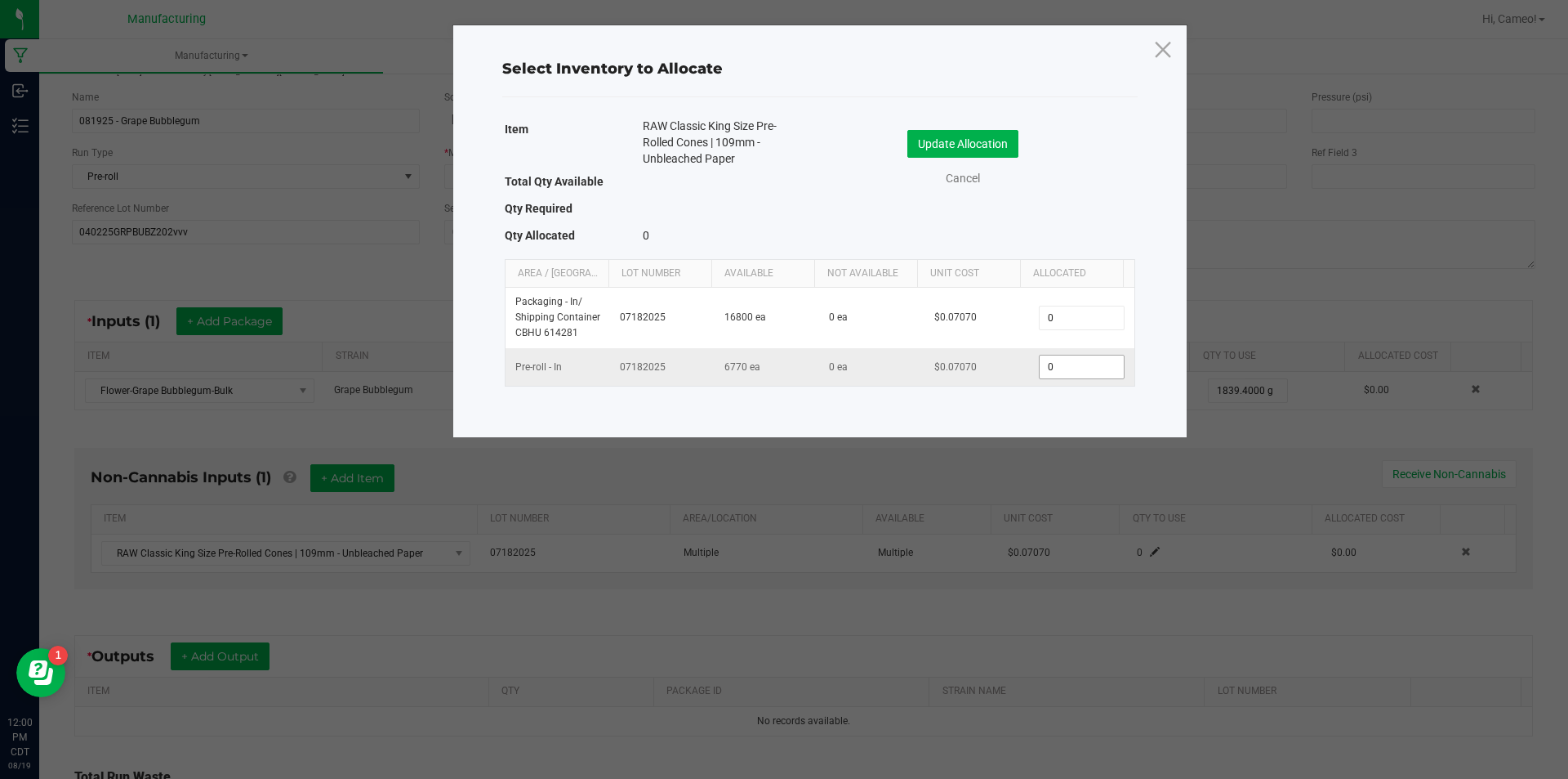
click at [1084, 368] on input "0" at bounding box center [1080, 366] width 83 height 23
type input "935"
click at [951, 147] on button "Update Allocation" at bounding box center [962, 144] width 111 height 28
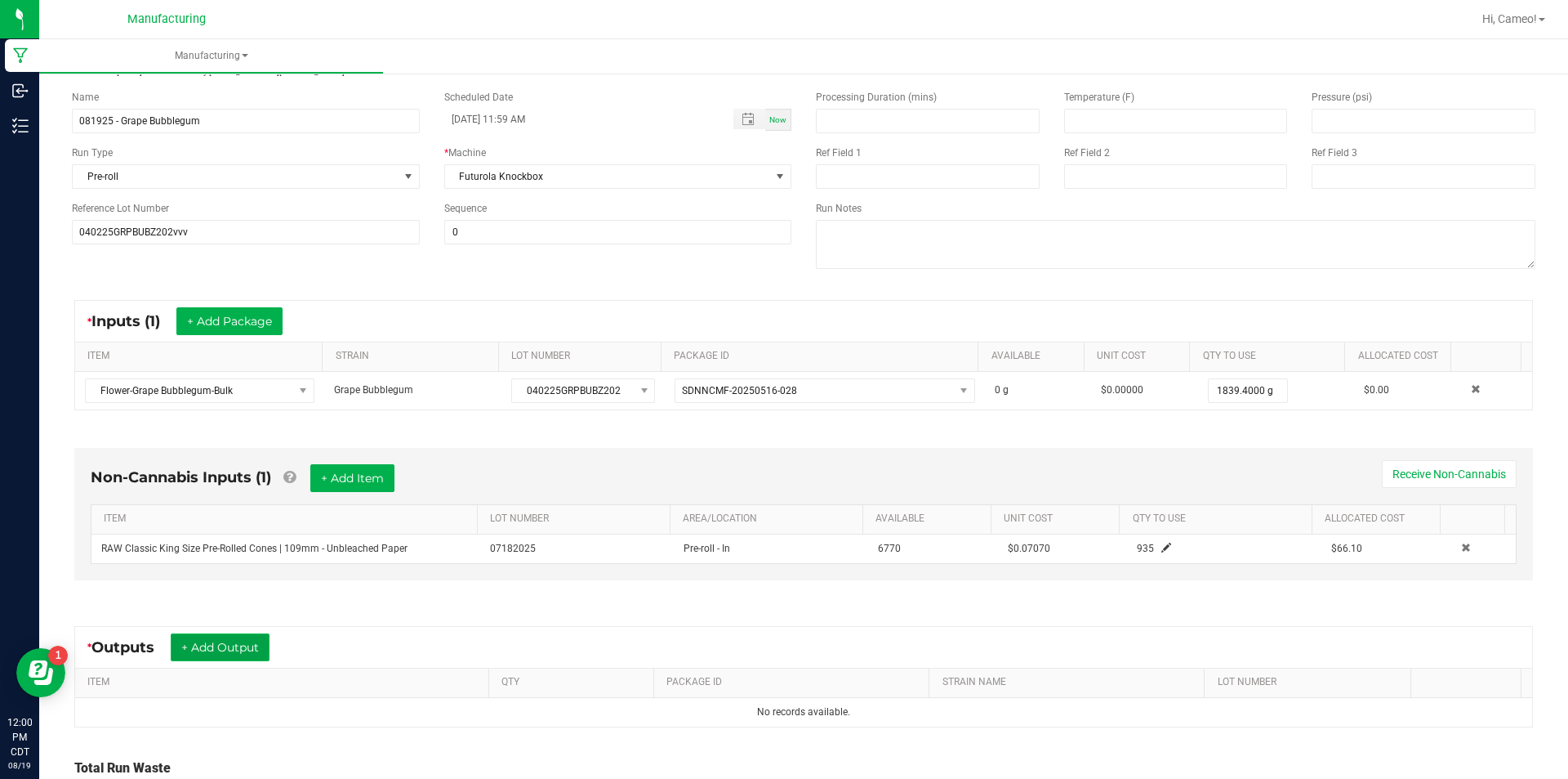
click at [248, 643] on button "+ Add Output" at bounding box center [220, 647] width 99 height 28
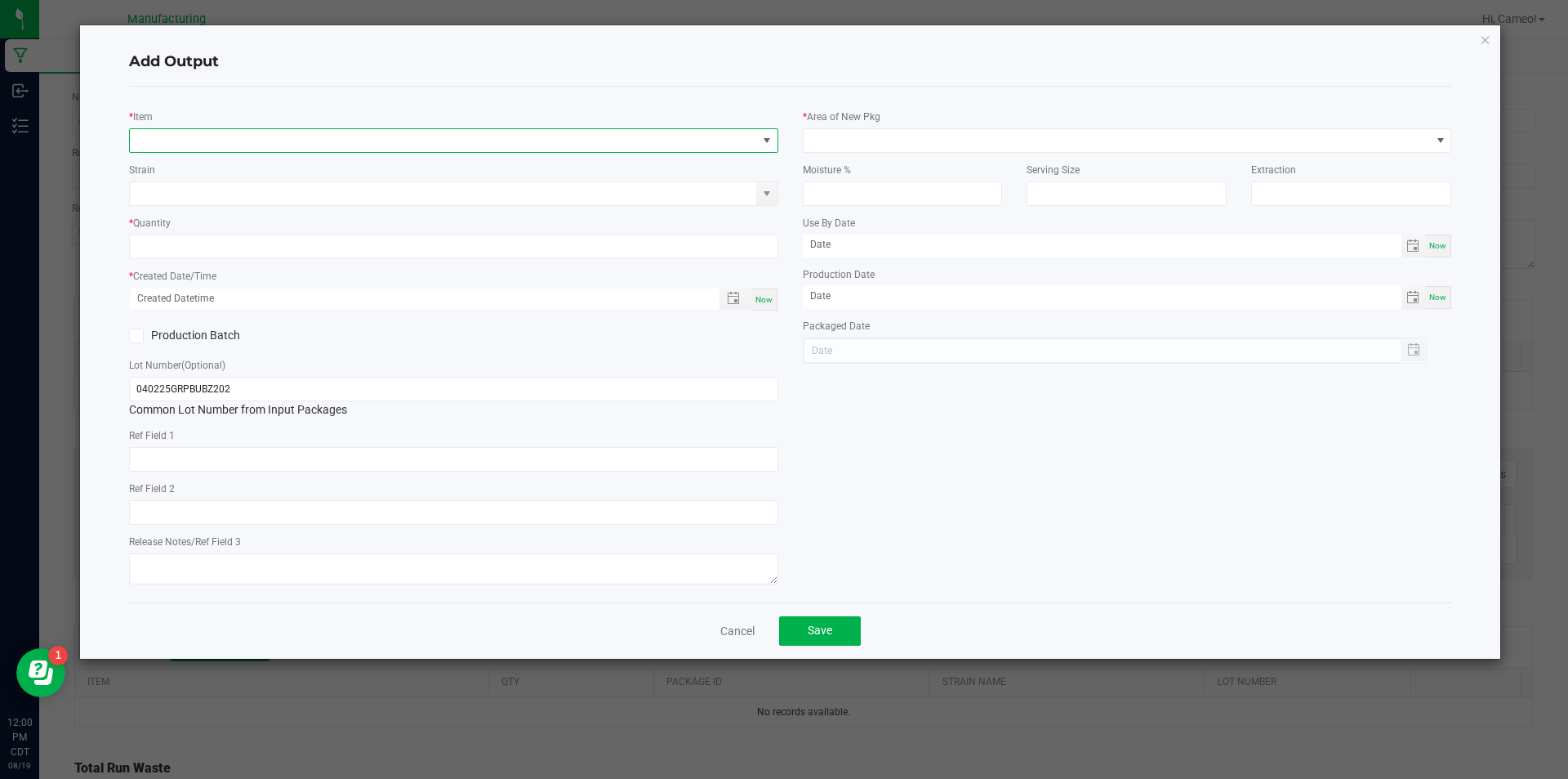
click at [418, 139] on span "NO DATA FOUND" at bounding box center [443, 140] width 627 height 23
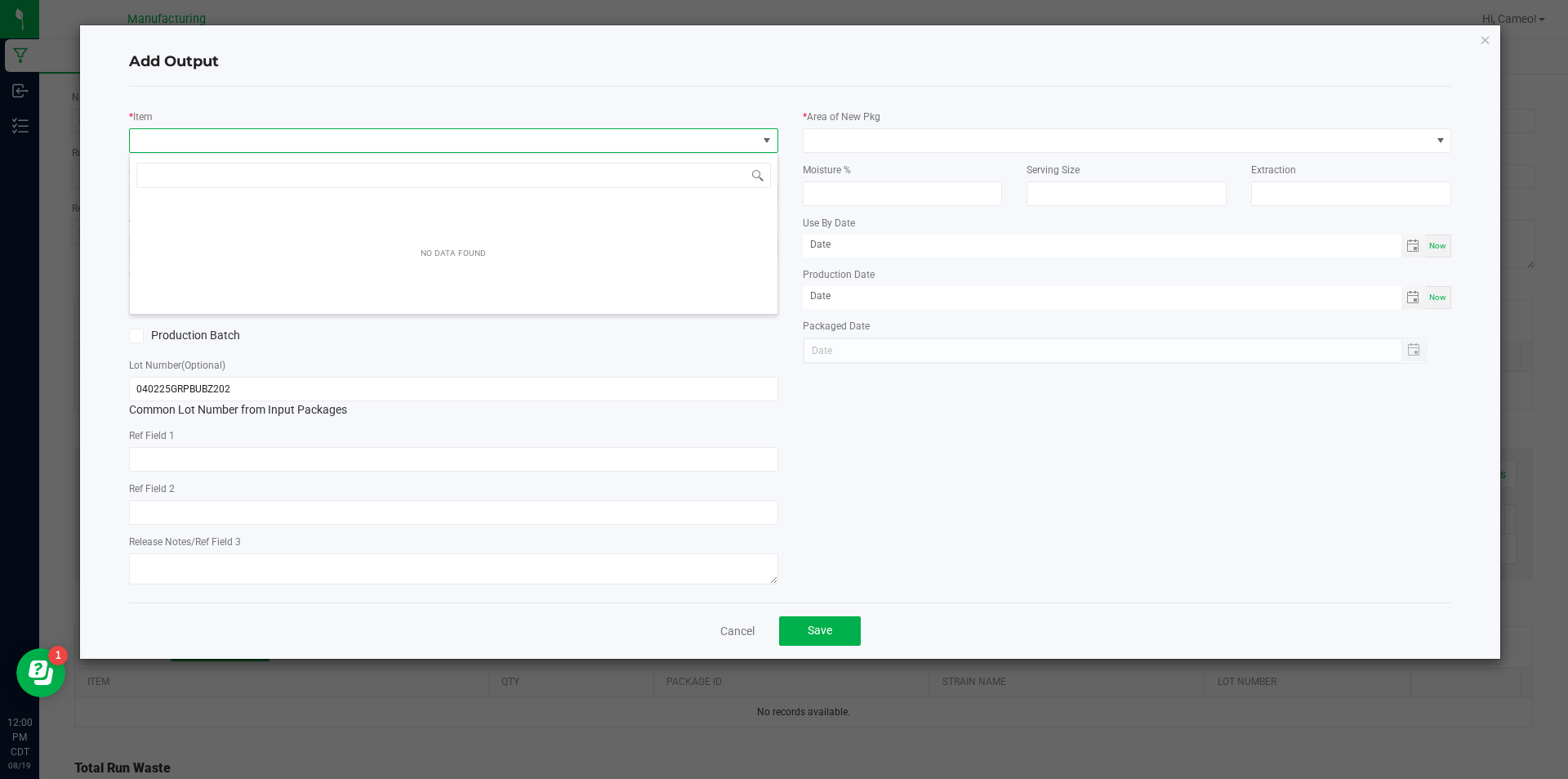
scroll to position [25, 650]
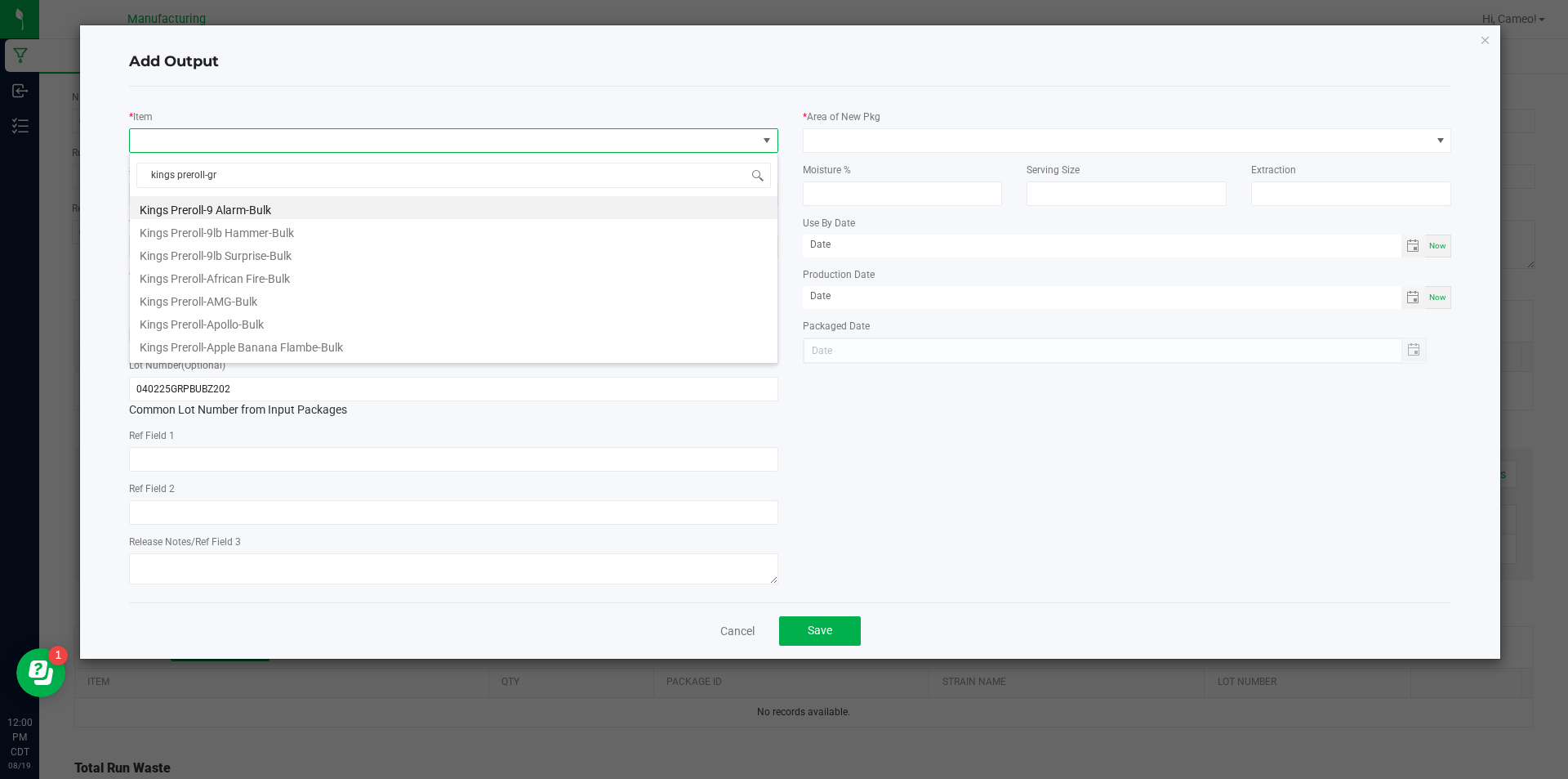
type input "kings preroll-gra"
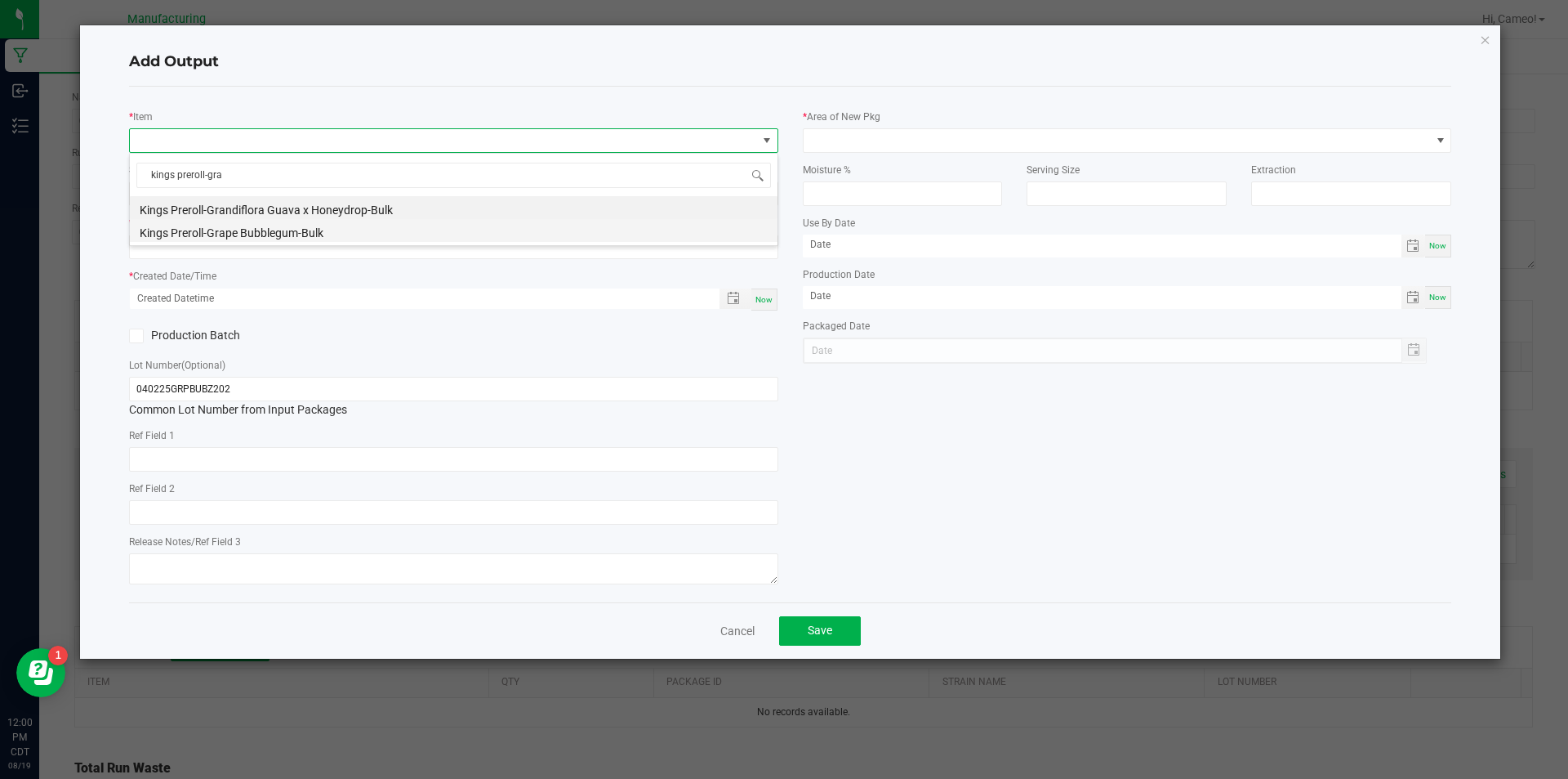
click at [328, 226] on li "Kings Preroll-Grape Bubblegum-Bulk" at bounding box center [454, 230] width 648 height 23
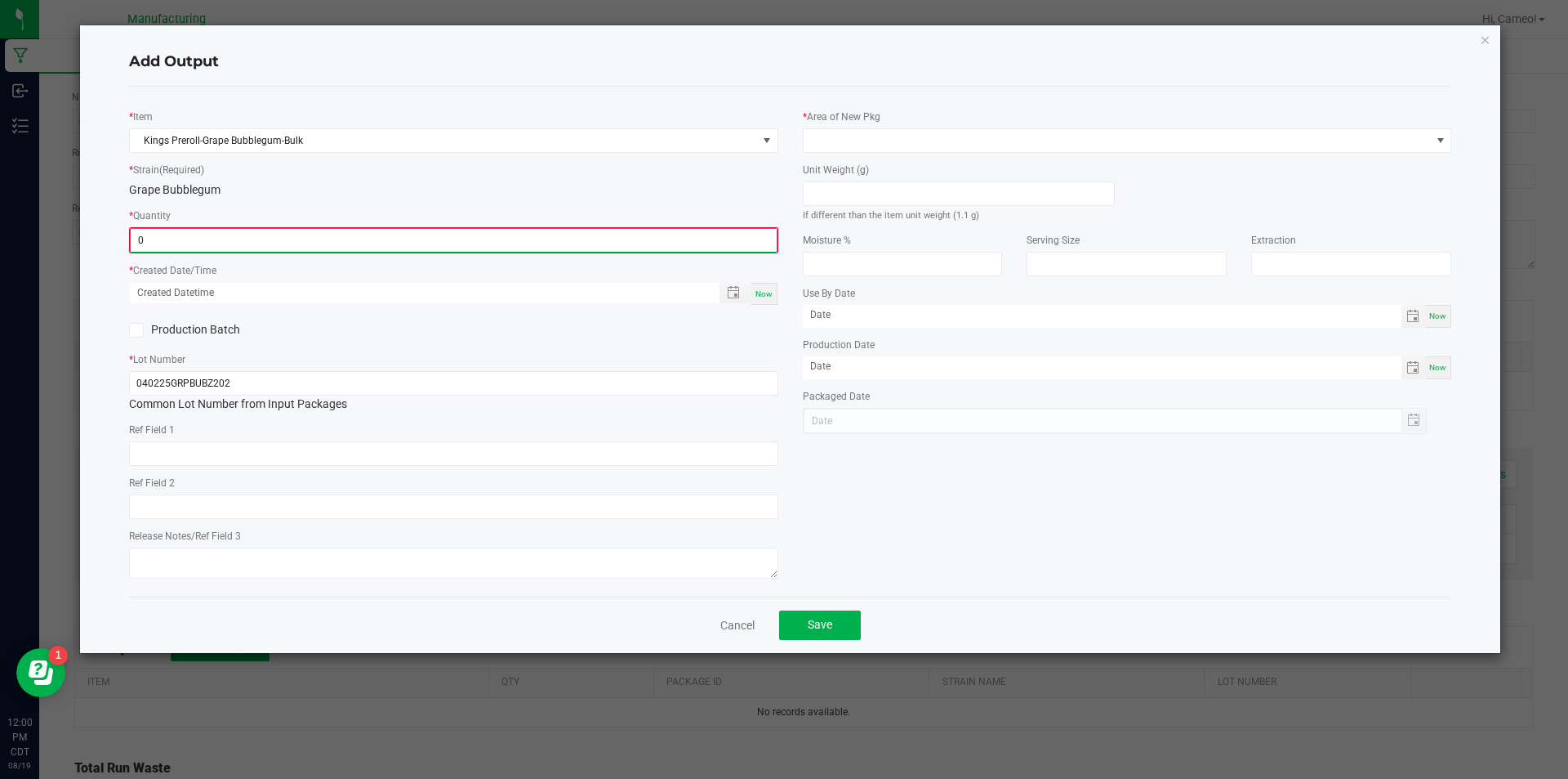
click at [326, 245] on input "0" at bounding box center [454, 240] width 646 height 23
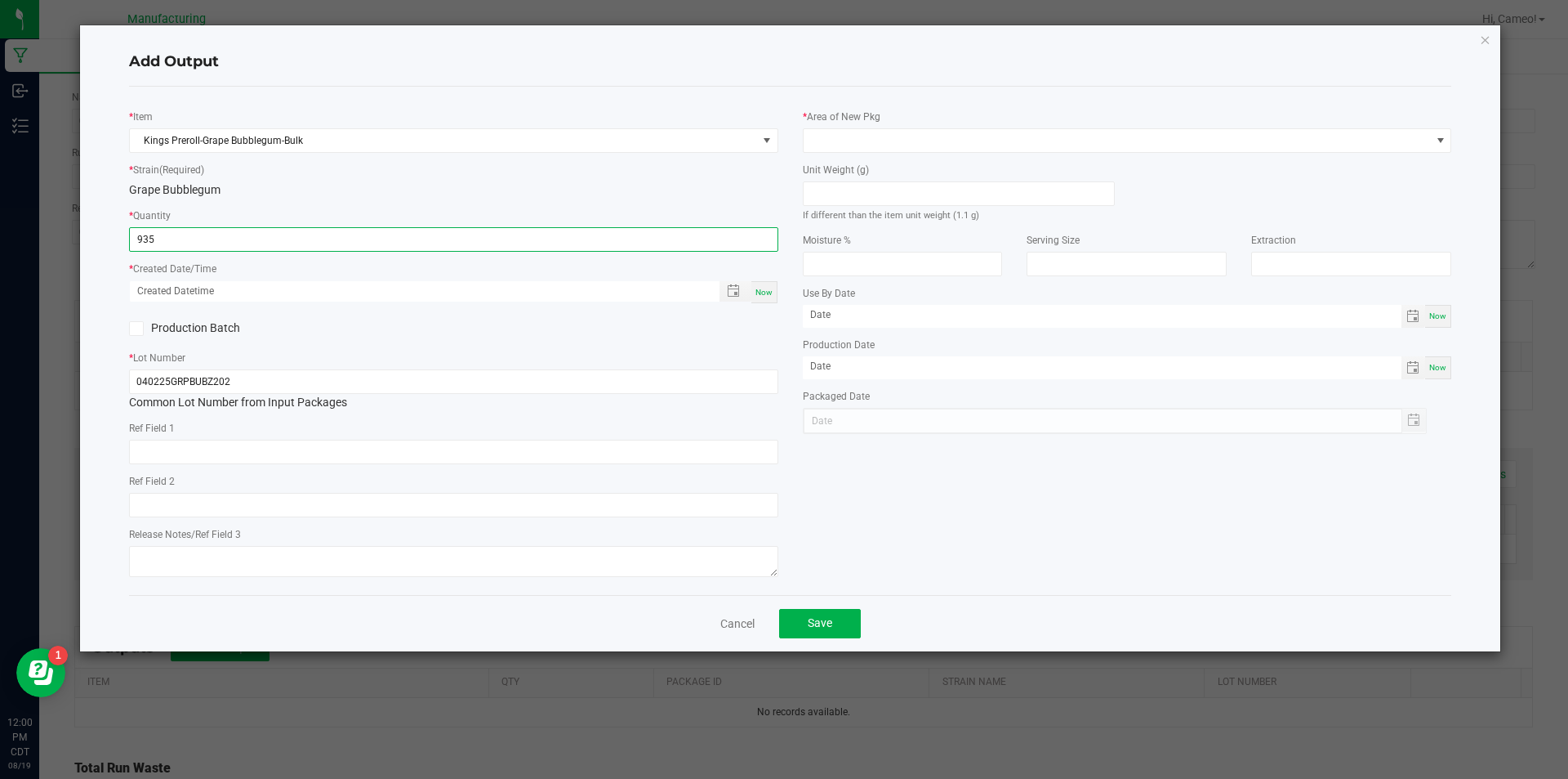
type input "935 ea"
click at [765, 289] on span "Now" at bounding box center [764, 292] width 17 height 9
type input "[DATE] 12:00 PM"
type input "[DATE]"
click at [676, 270] on div "* Created Date/Time [DATE] 12:00 PM Now" at bounding box center [454, 282] width 650 height 44
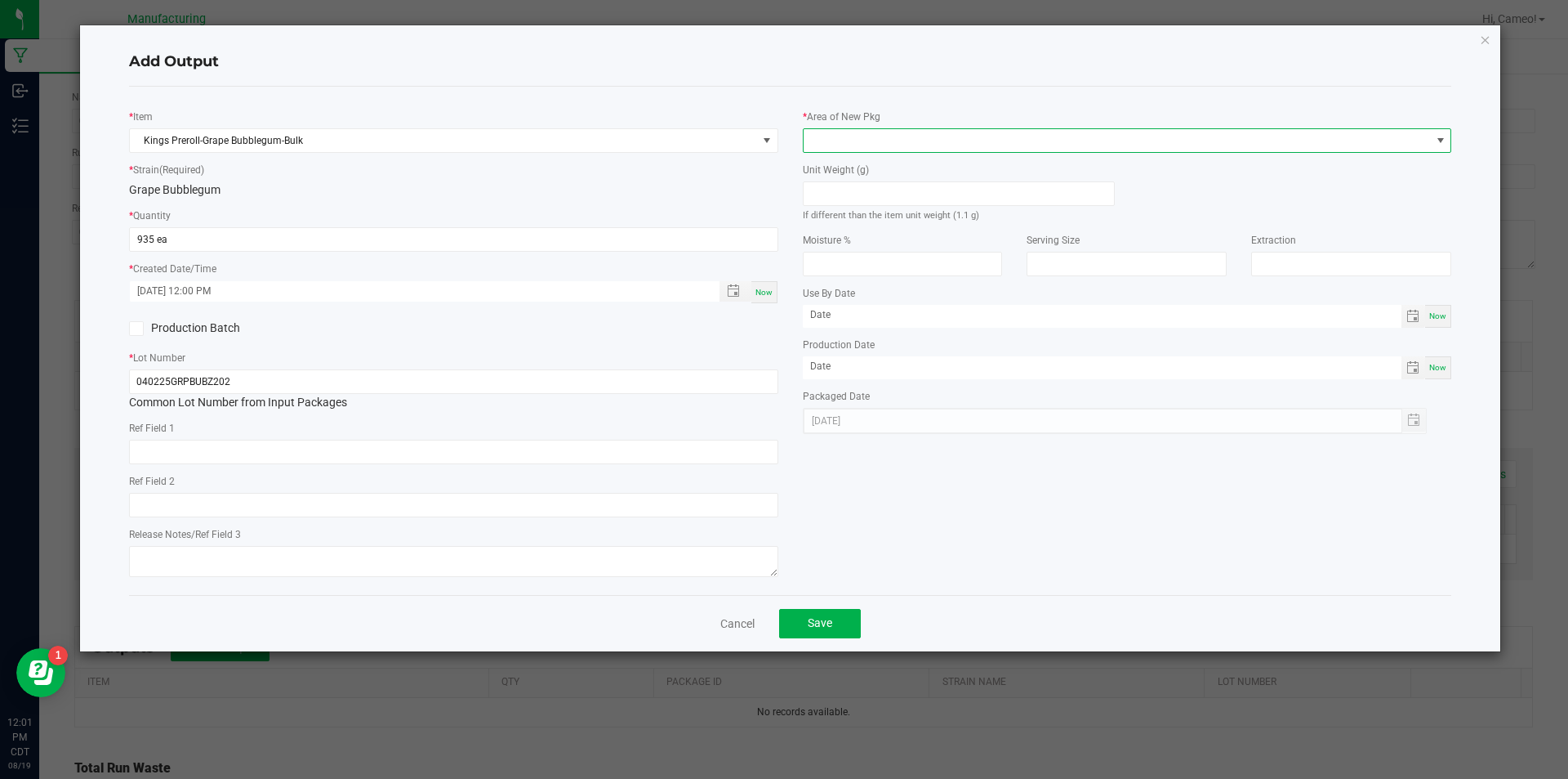
click at [1095, 141] on span at bounding box center [1116, 140] width 627 height 23
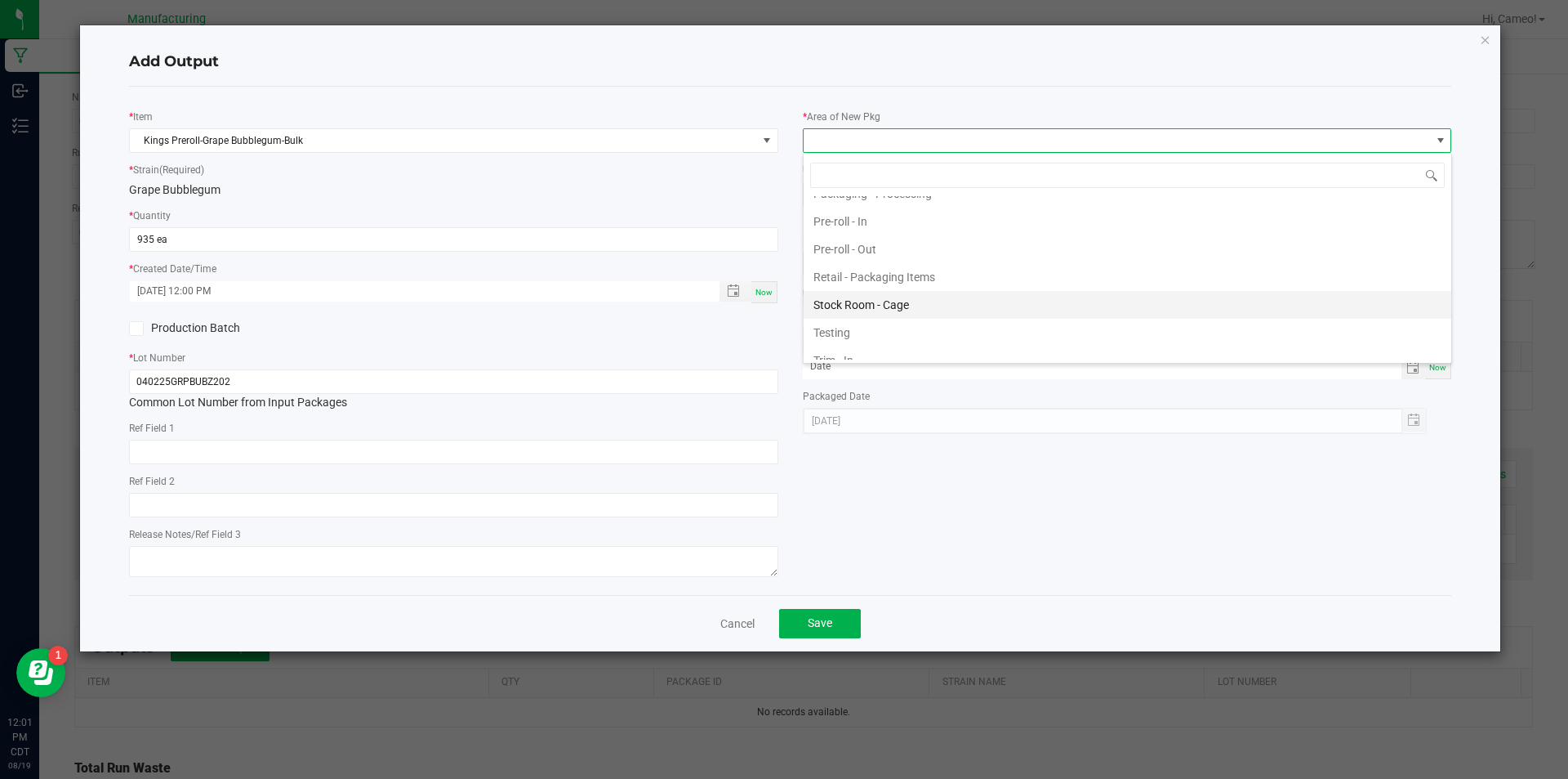
scroll to position [533, 0]
click at [877, 283] on li "Pre-roll - Out" at bounding box center [1127, 289] width 648 height 28
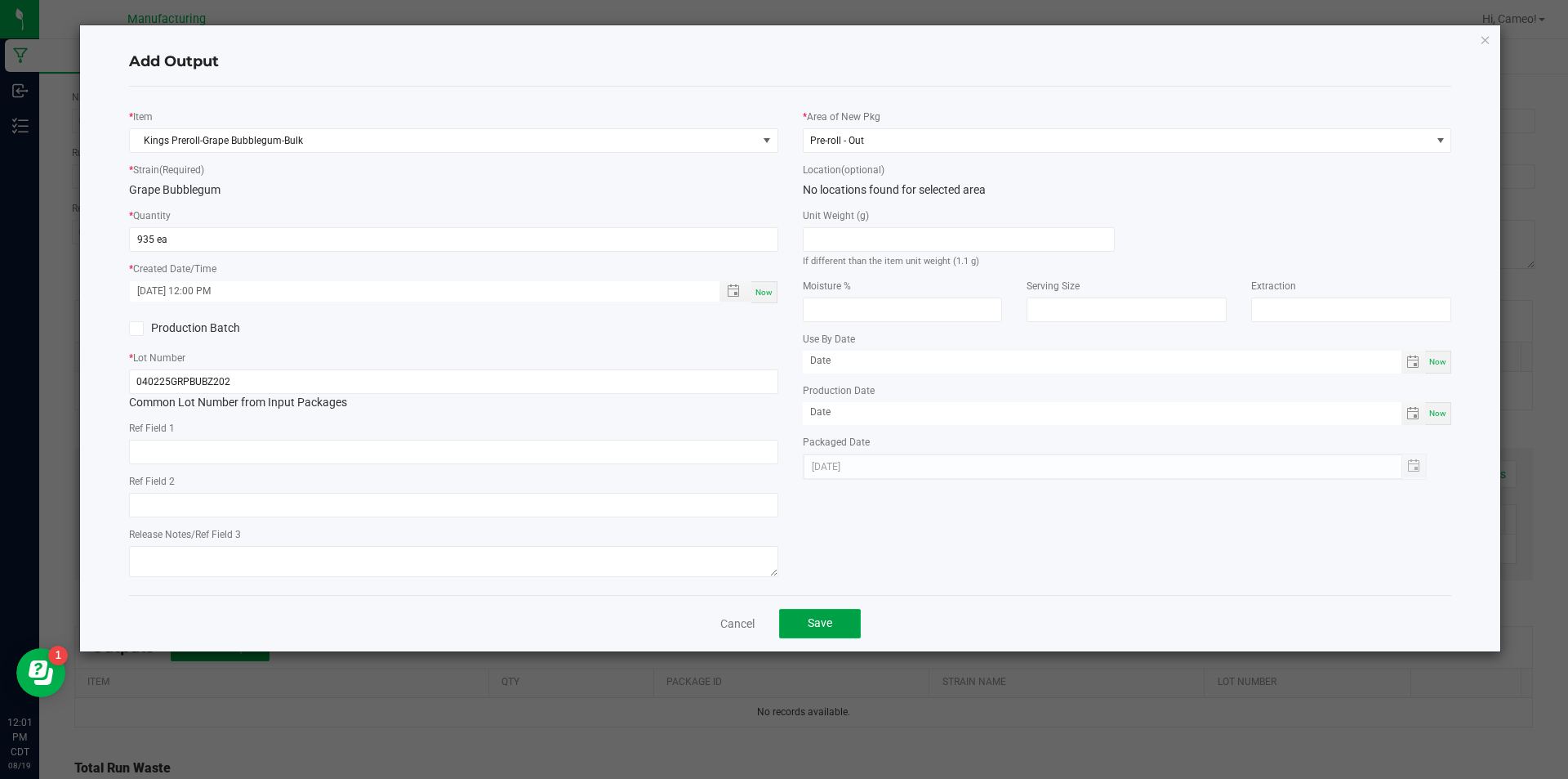
click at [835, 623] on button "Save" at bounding box center [819, 623] width 82 height 29
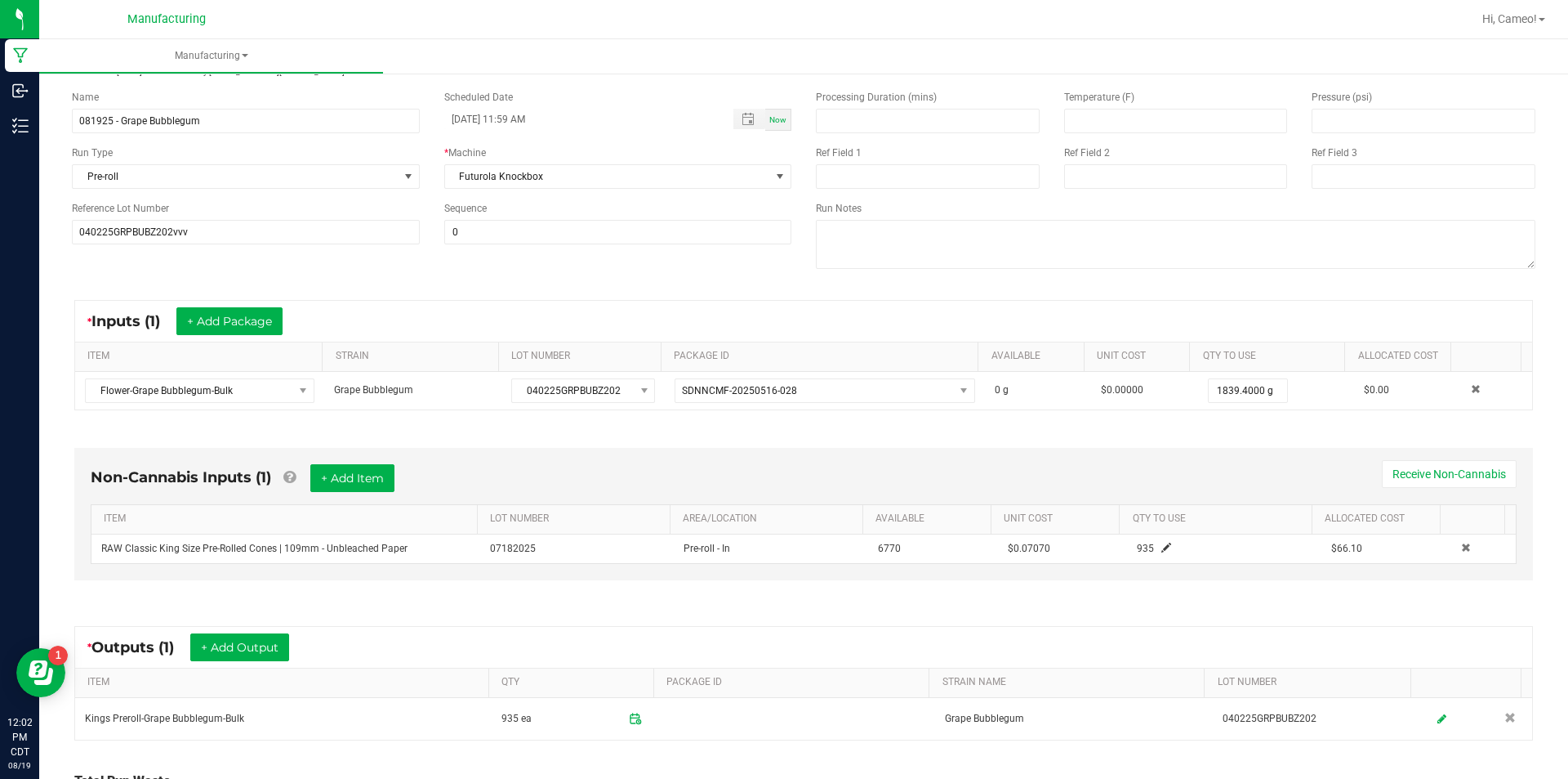
click at [538, 590] on div "Non-Cannabis Inputs (1) + Add Item Receive Non-Cannabis ITEM LOT NUMBER AREA/LO…" at bounding box center [803, 518] width 1488 height 186
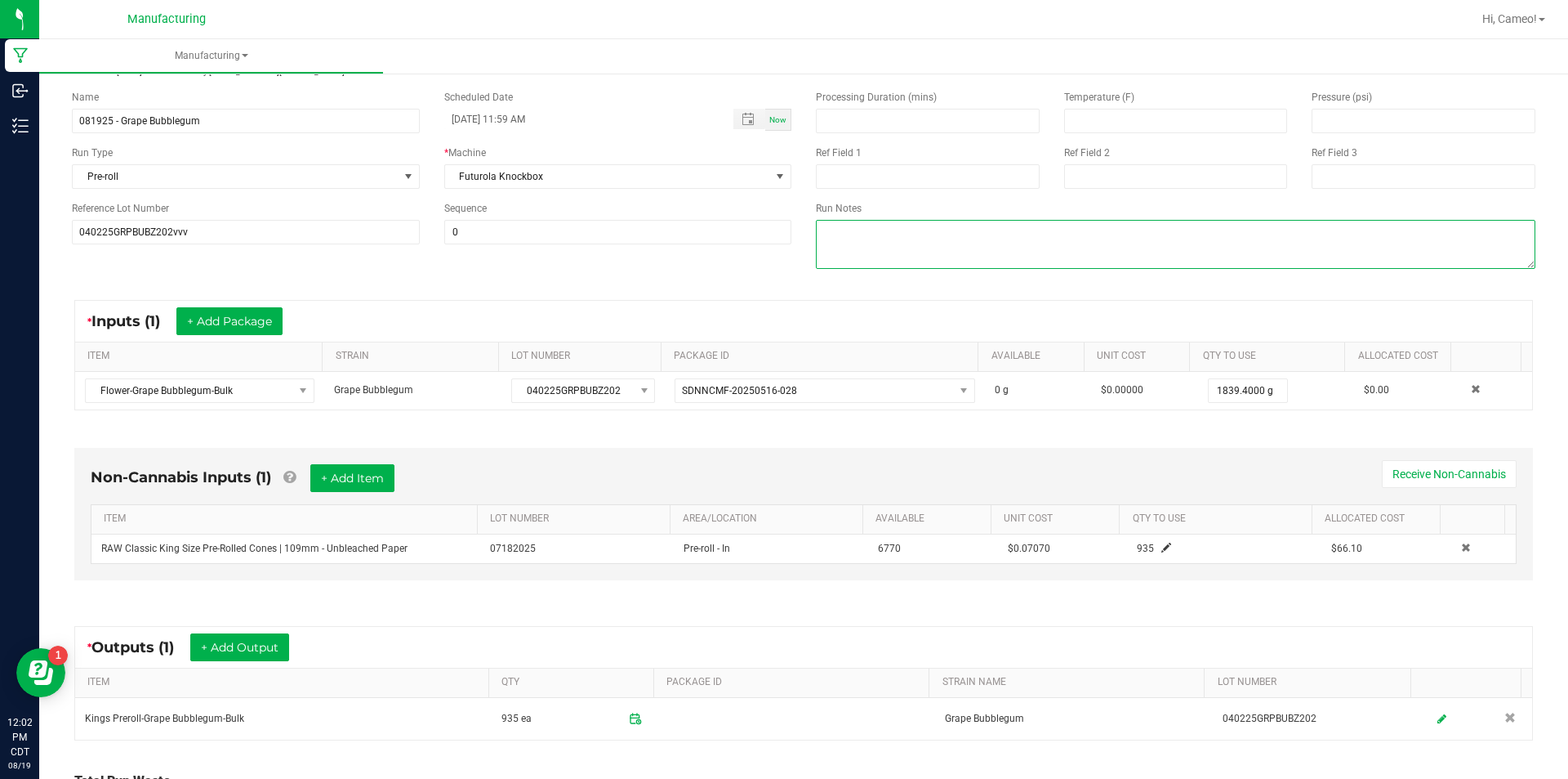
click at [1069, 265] on textarea at bounding box center [1175, 244] width 720 height 49
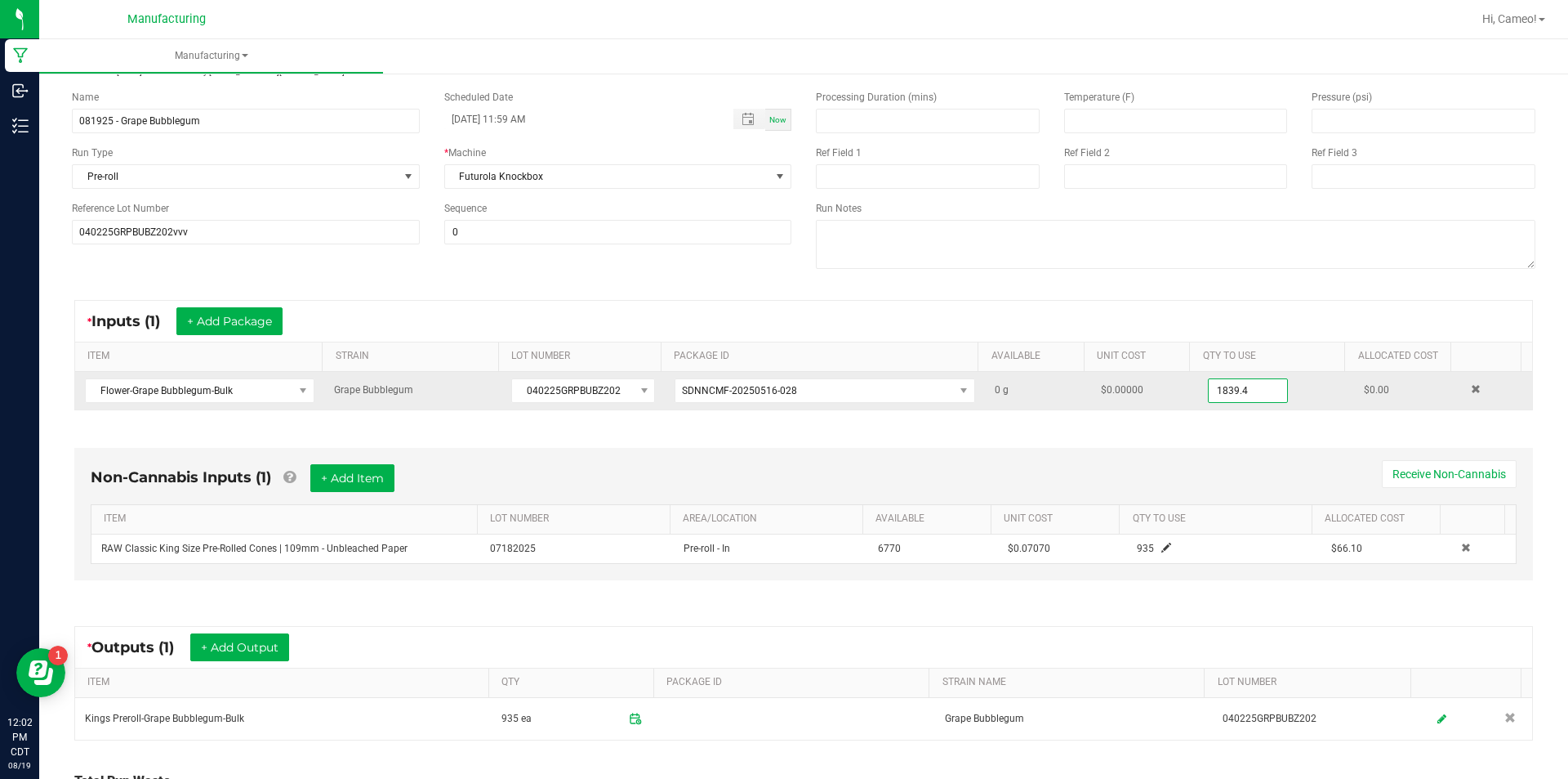
click at [1241, 385] on input "1839.4" at bounding box center [1247, 390] width 78 height 23
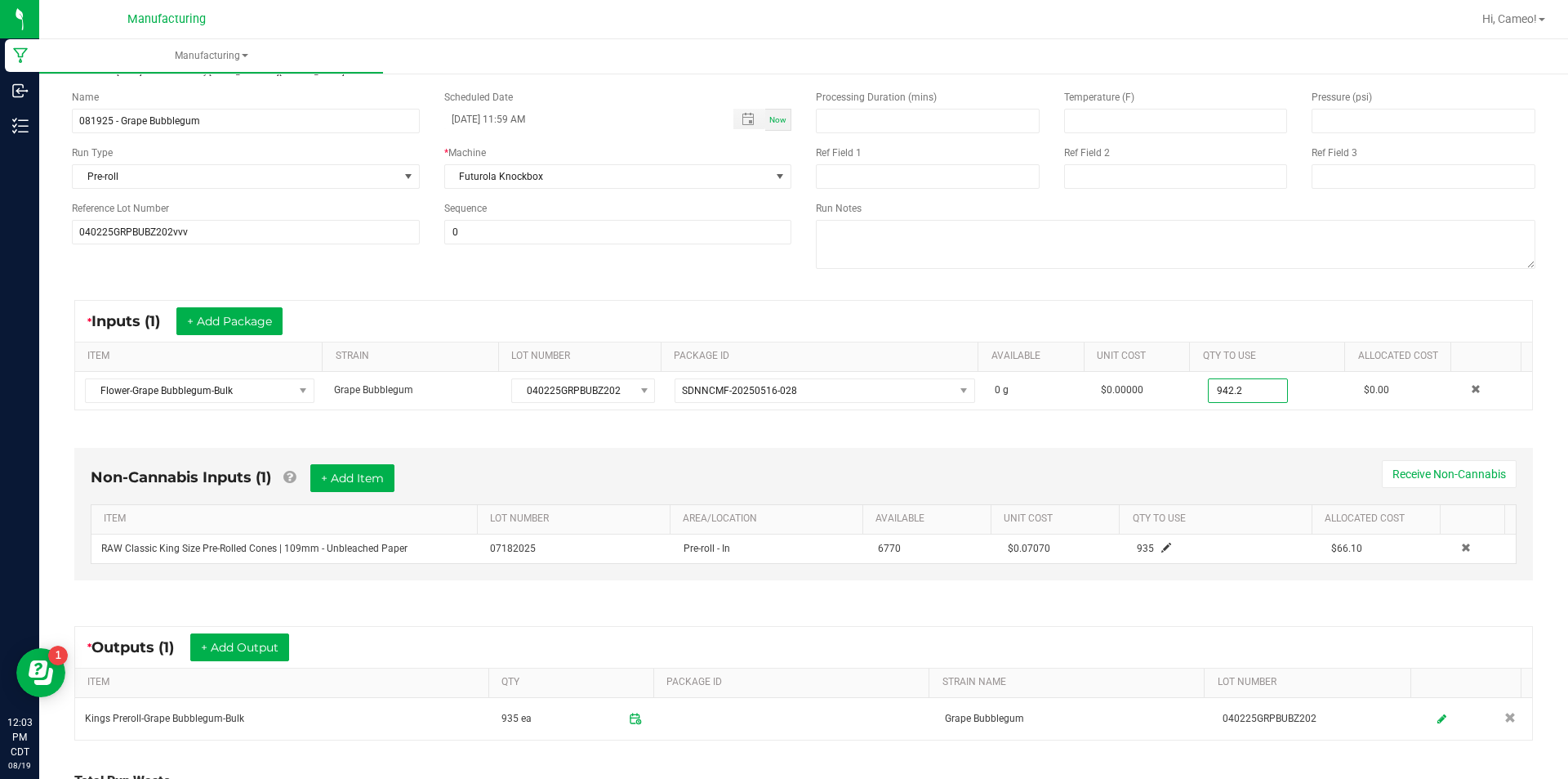
type input "942.2000 g"
click at [1306, 293] on div "* Inputs (1) + Add Package ITEM STRAIN LOT NUMBER PACKAGE ID AVAILABLE Unit Cos…" at bounding box center [803, 355] width 1488 height 140
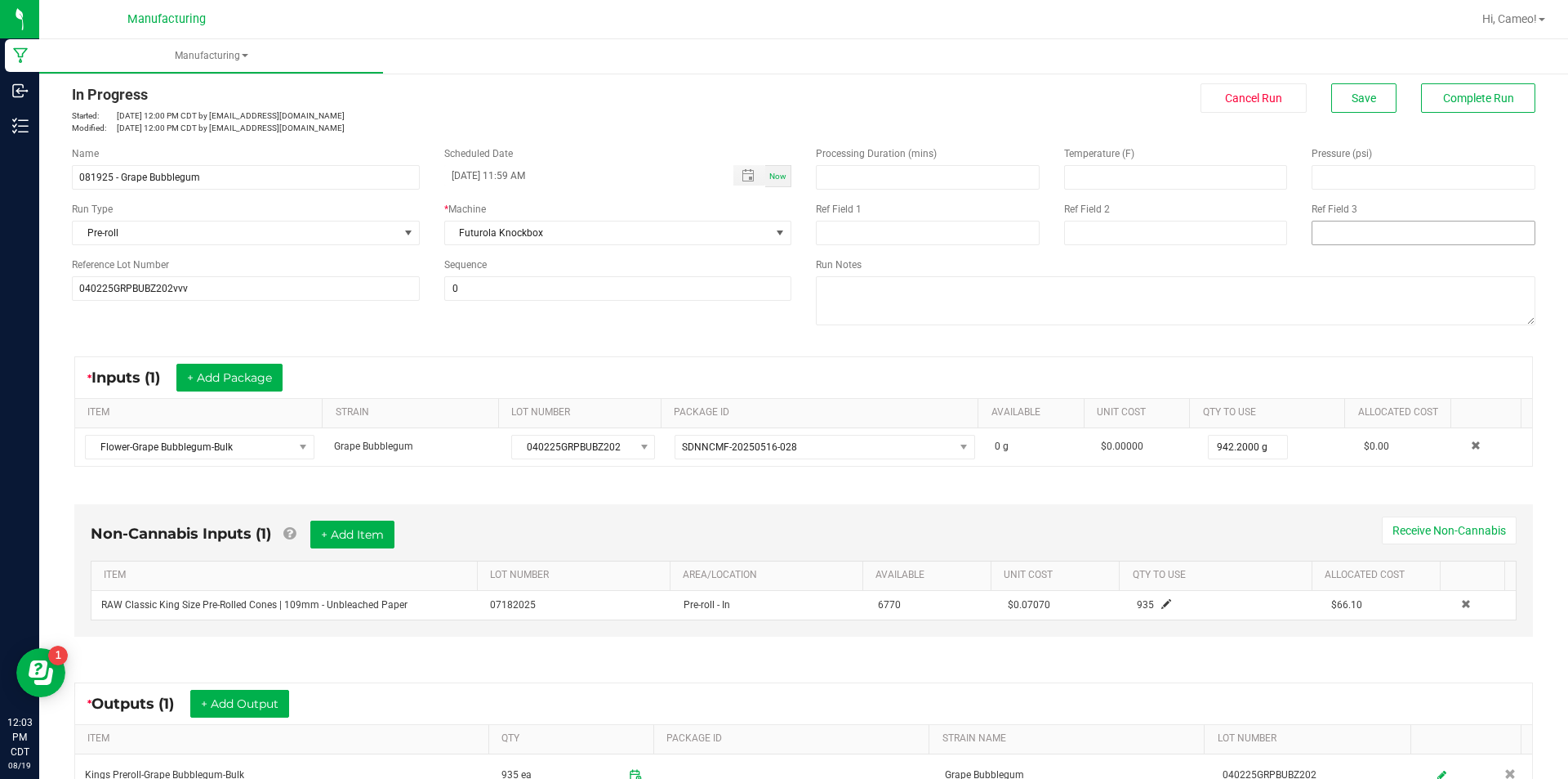
scroll to position [0, 0]
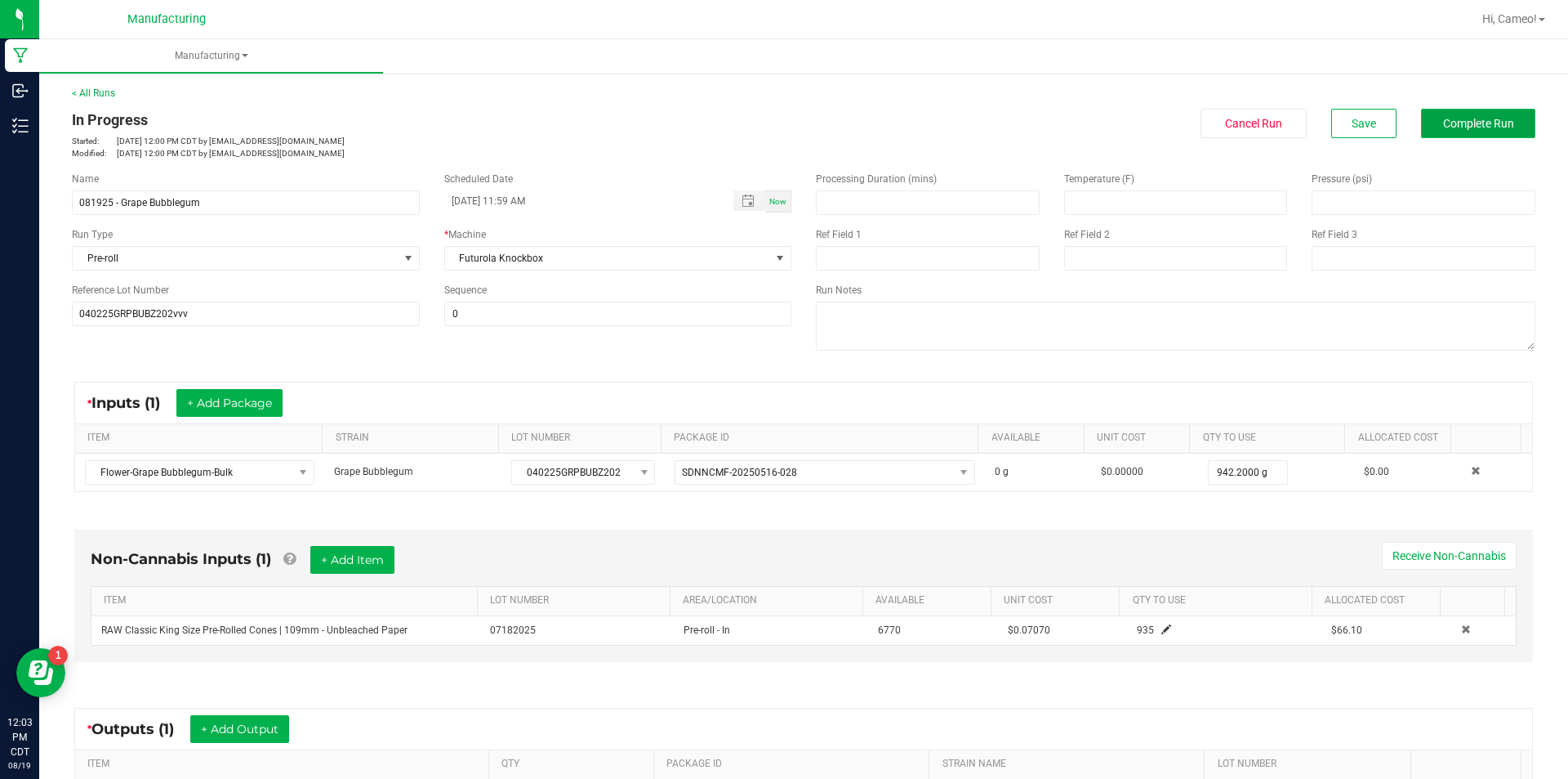
click at [1499, 127] on span "Complete Run" at bounding box center [1478, 123] width 71 height 13
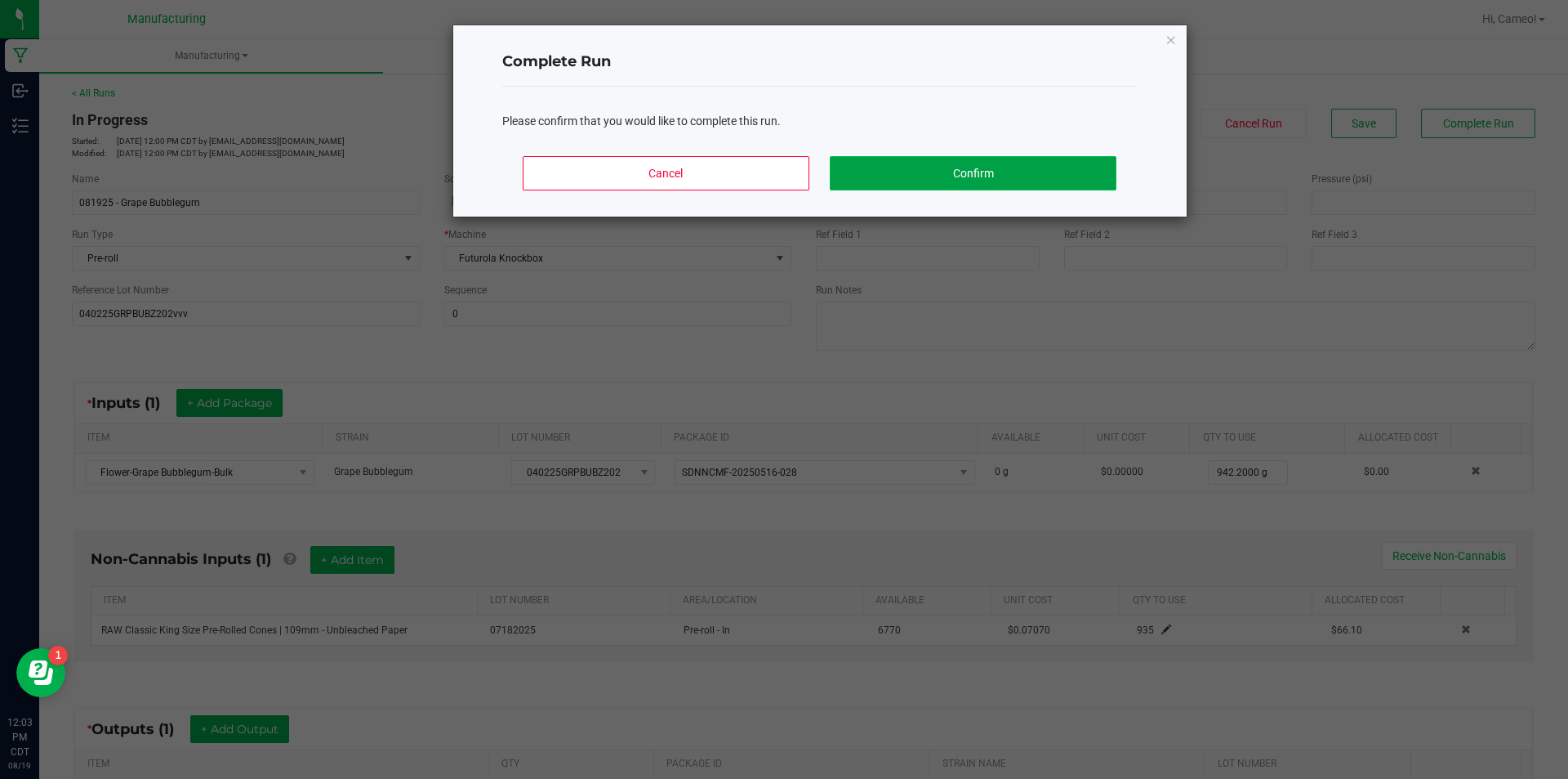
click at [1092, 175] on button "Confirm" at bounding box center [972, 173] width 286 height 34
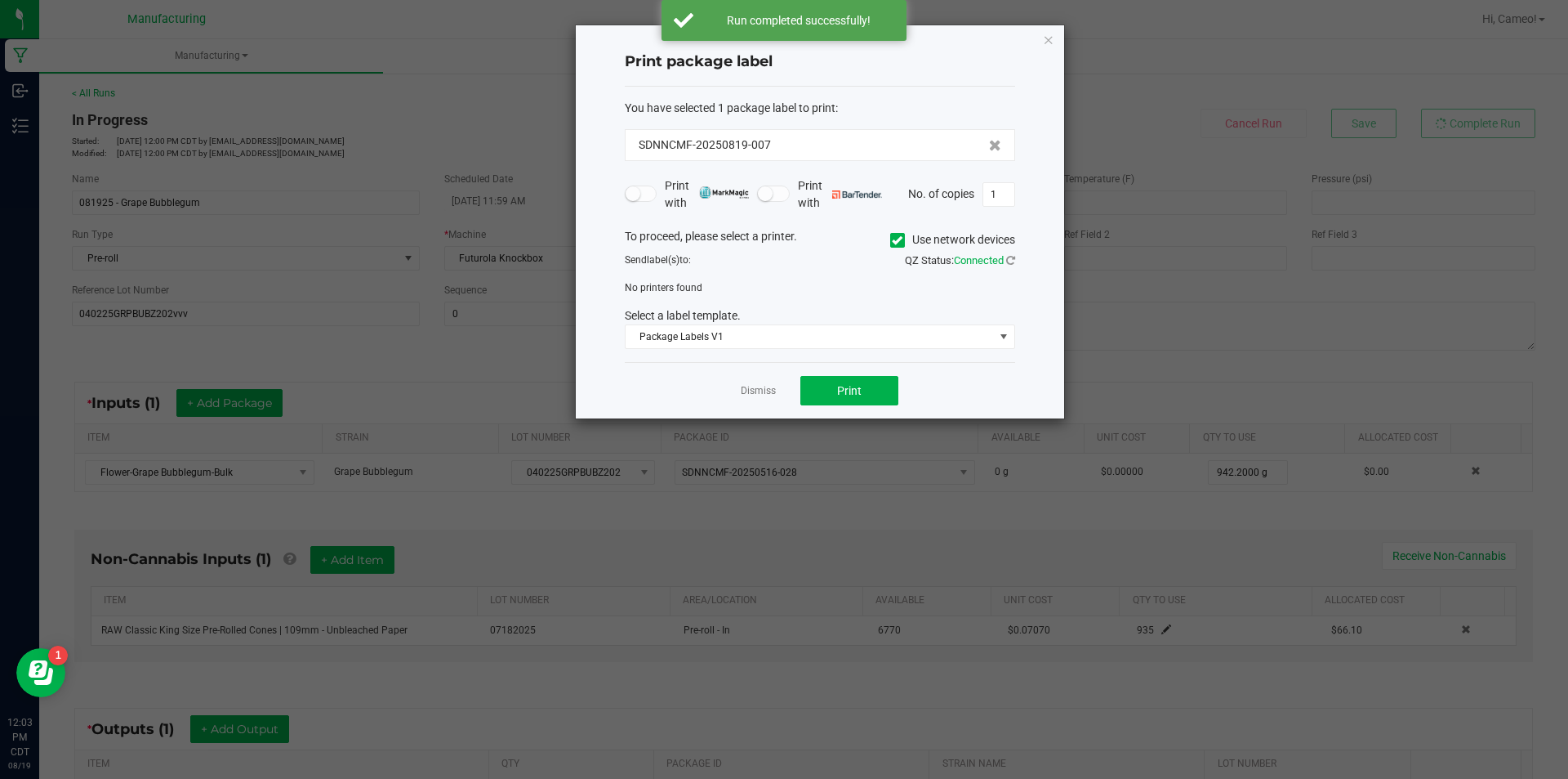
drag, startPoint x: 897, startPoint y: 239, endPoint x: 894, endPoint y: 256, distance: 17.3
click at [896, 240] on icon at bounding box center [896, 240] width 11 height 0
click at [0, 0] on input "Use network devices" at bounding box center [0, 0] width 0 height 0
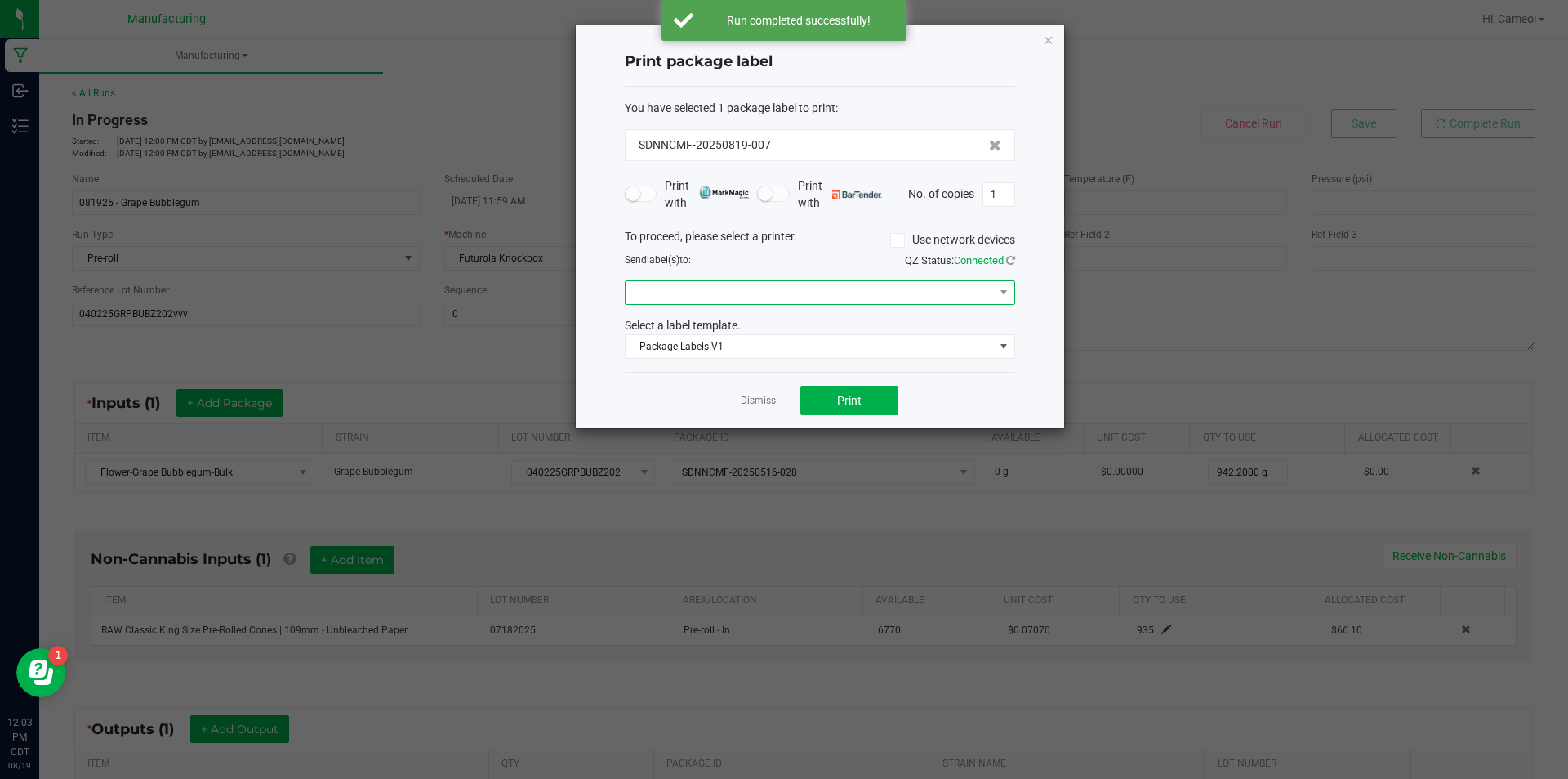
click at [889, 280] on span at bounding box center [819, 292] width 391 height 25
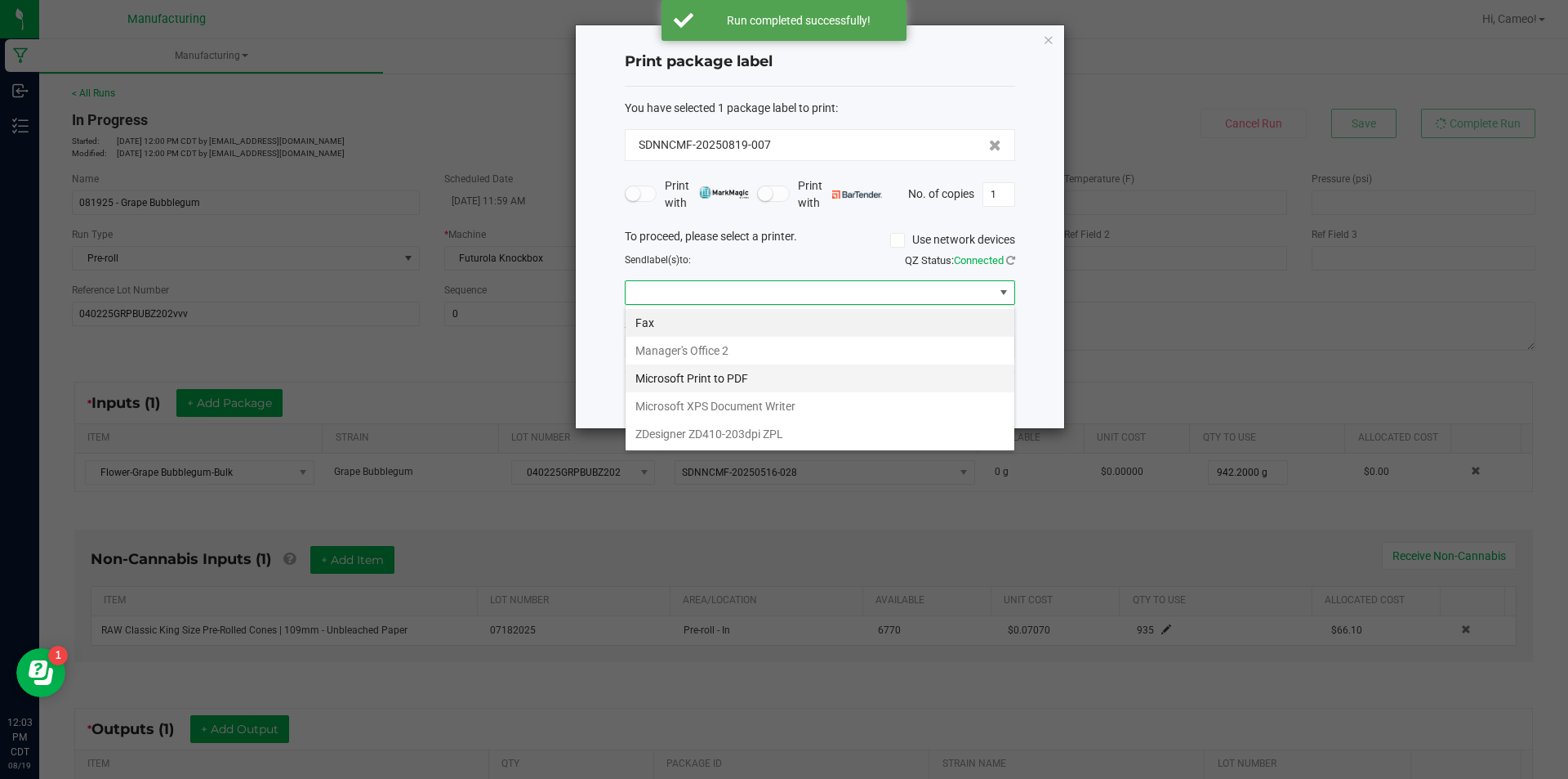
scroll to position [25, 391]
click at [769, 431] on ZPL "ZDesigner ZD410-203dpi ZPL" at bounding box center [819, 434] width 389 height 28
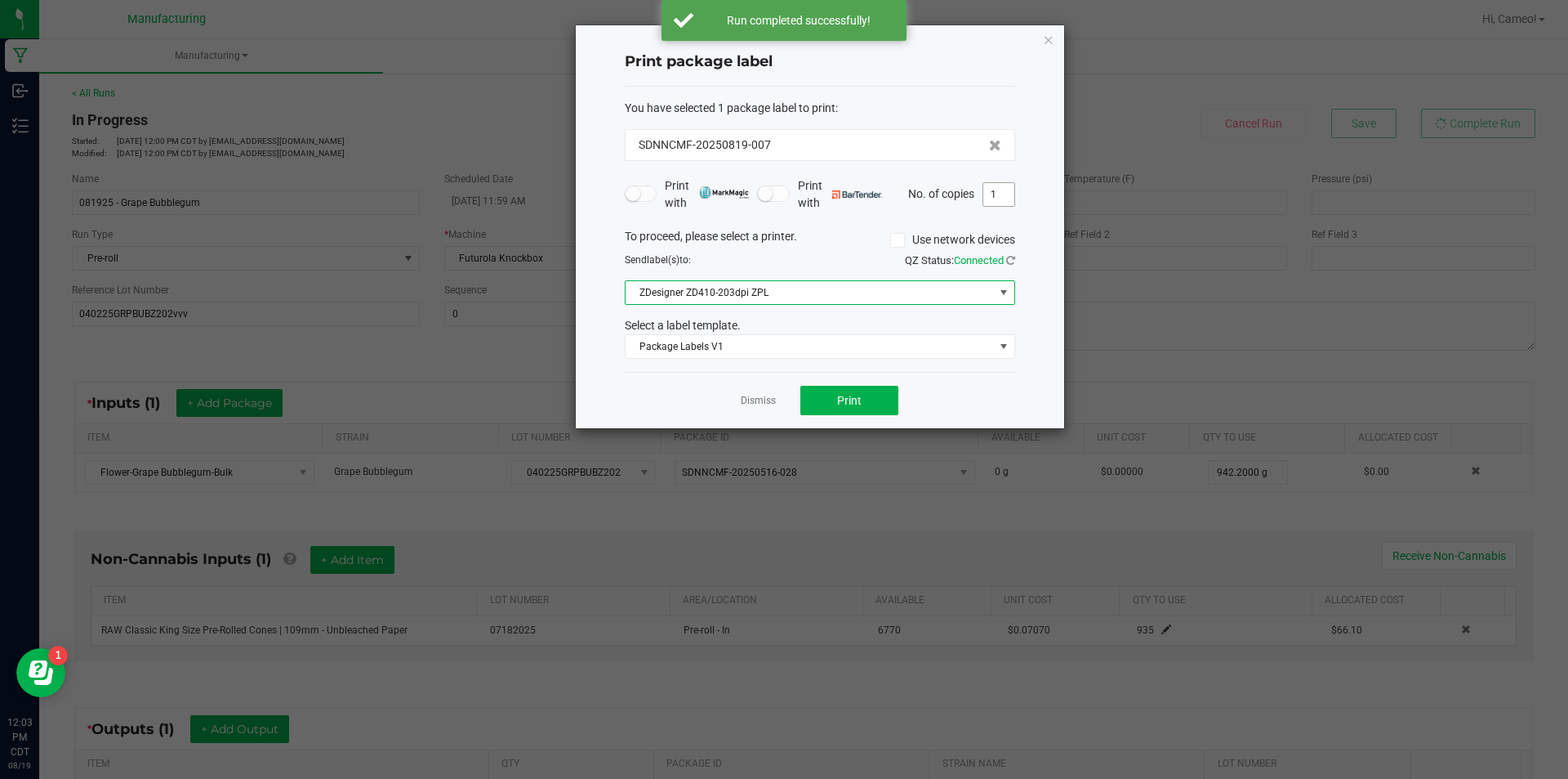
click at [1008, 193] on input "1" at bounding box center [998, 194] width 31 height 23
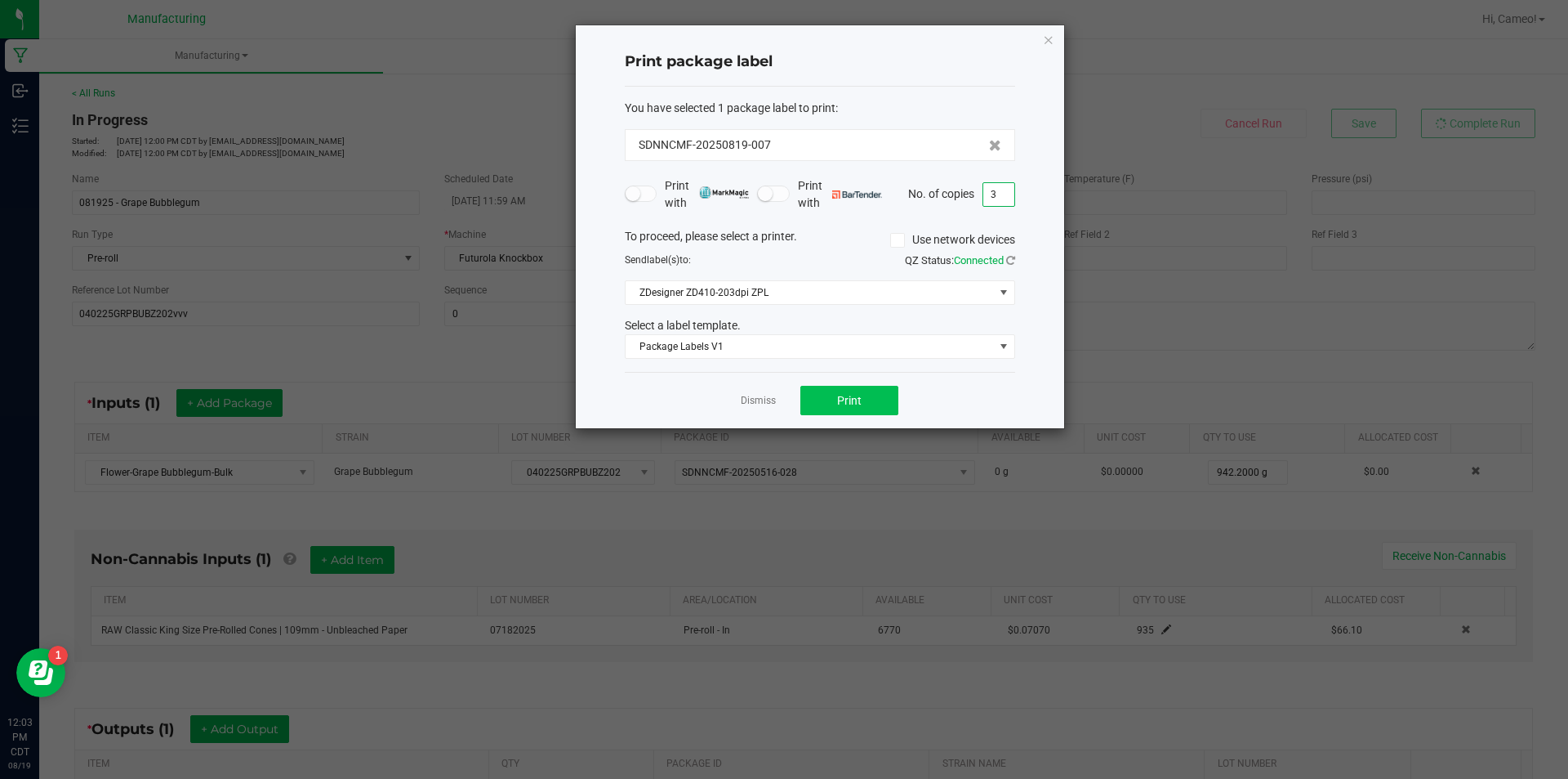
type input "3"
click at [845, 410] on button "Print" at bounding box center [849, 400] width 98 height 29
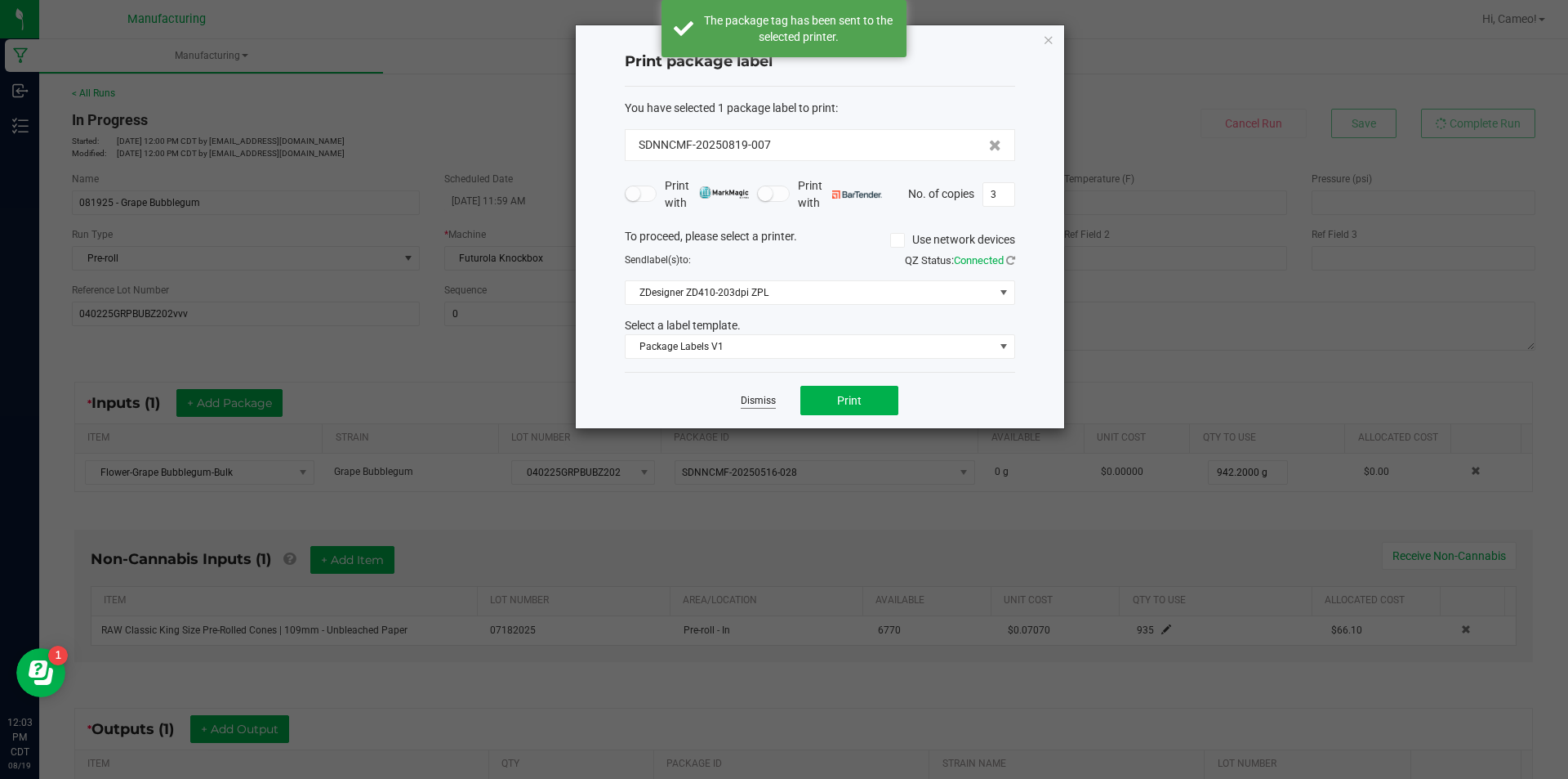
click at [754, 403] on link "Dismiss" at bounding box center [758, 401] width 35 height 14
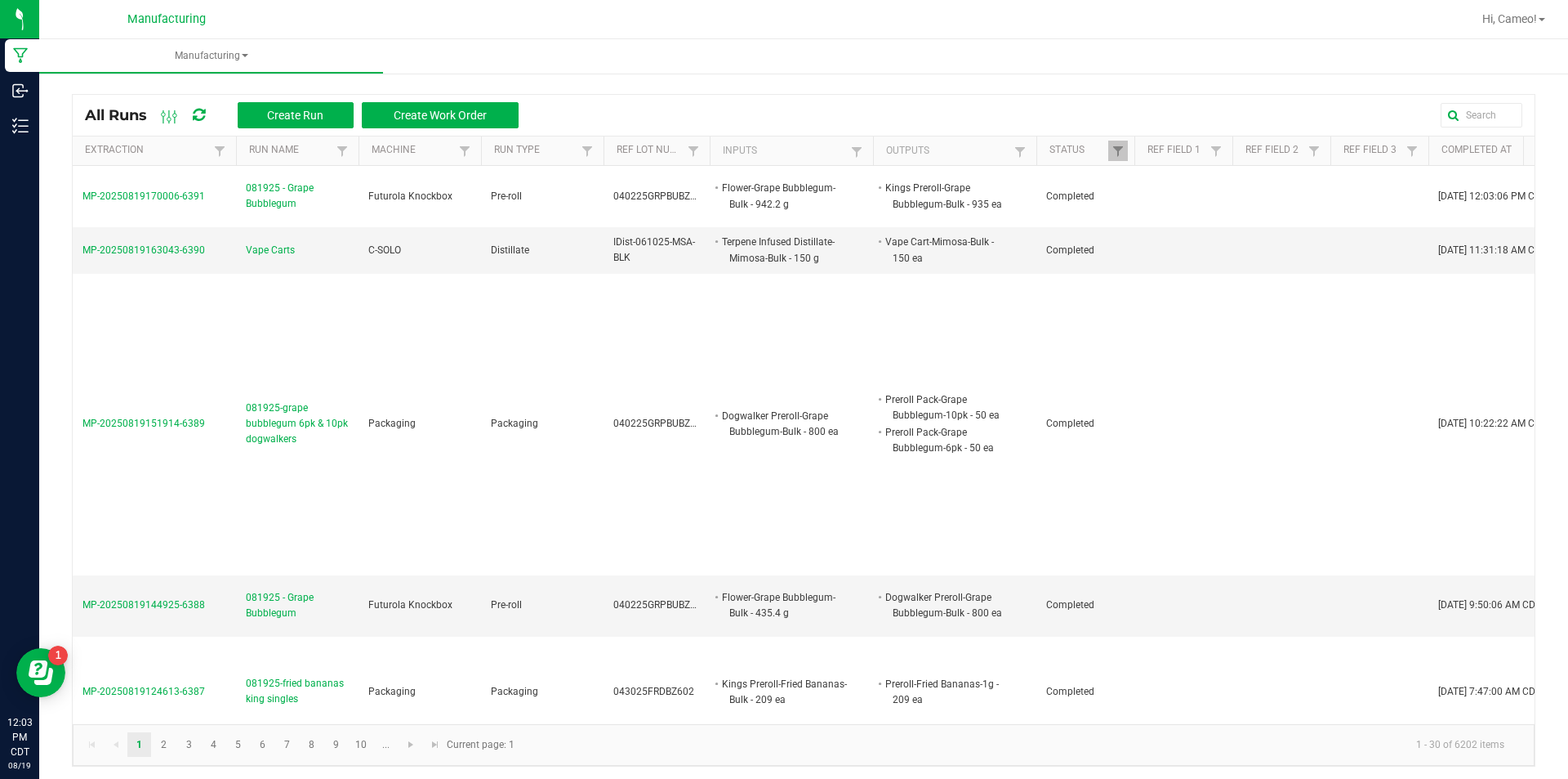
click at [1517, 29] on div "Hi, Cameo!" at bounding box center [1513, 19] width 76 height 29
click at [1523, 17] on span "Hi, Cameo!" at bounding box center [1509, 18] width 55 height 13
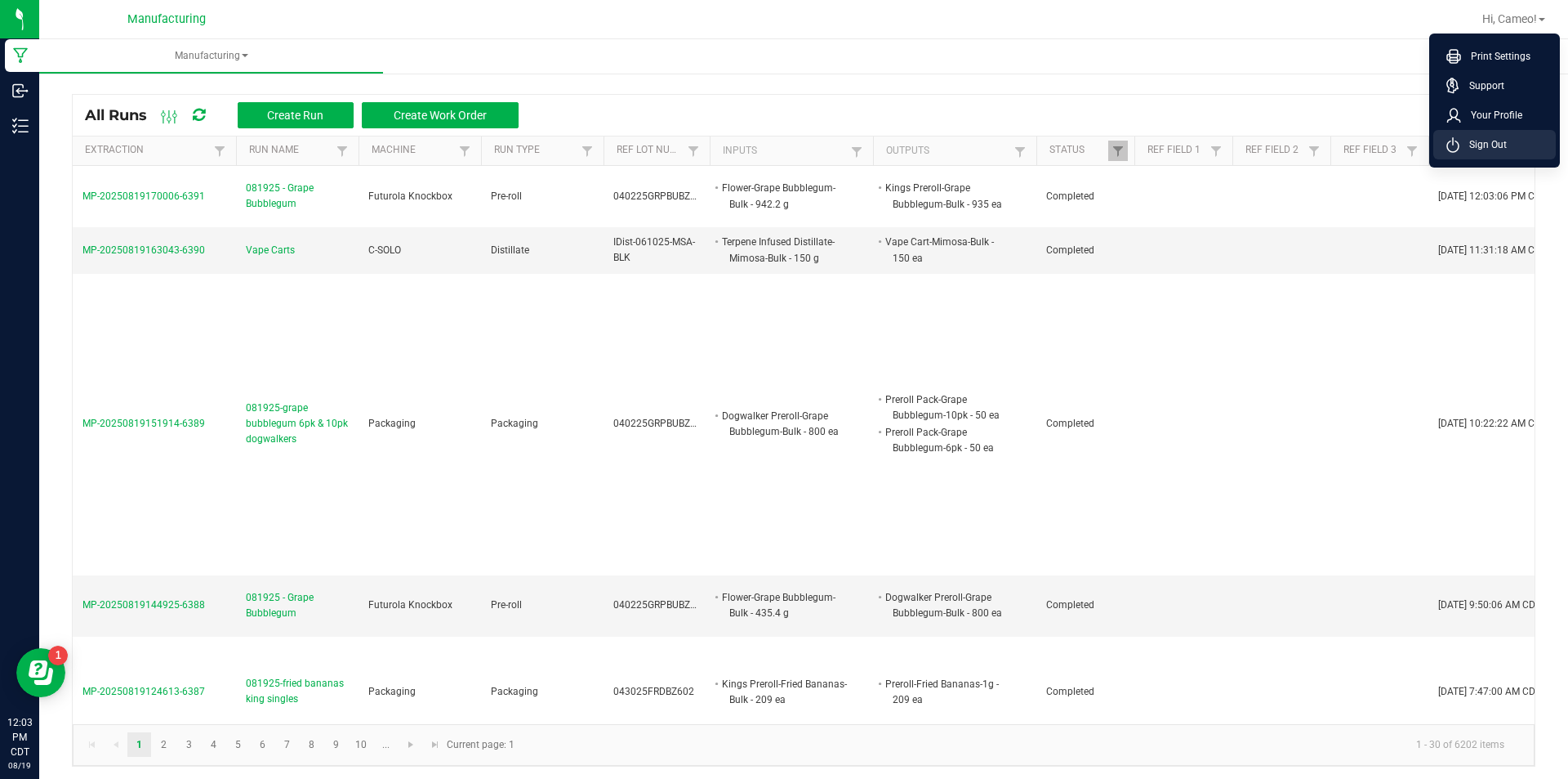
click at [1491, 141] on span "Sign Out" at bounding box center [1482, 144] width 47 height 16
